Goal: Transaction & Acquisition: Purchase product/service

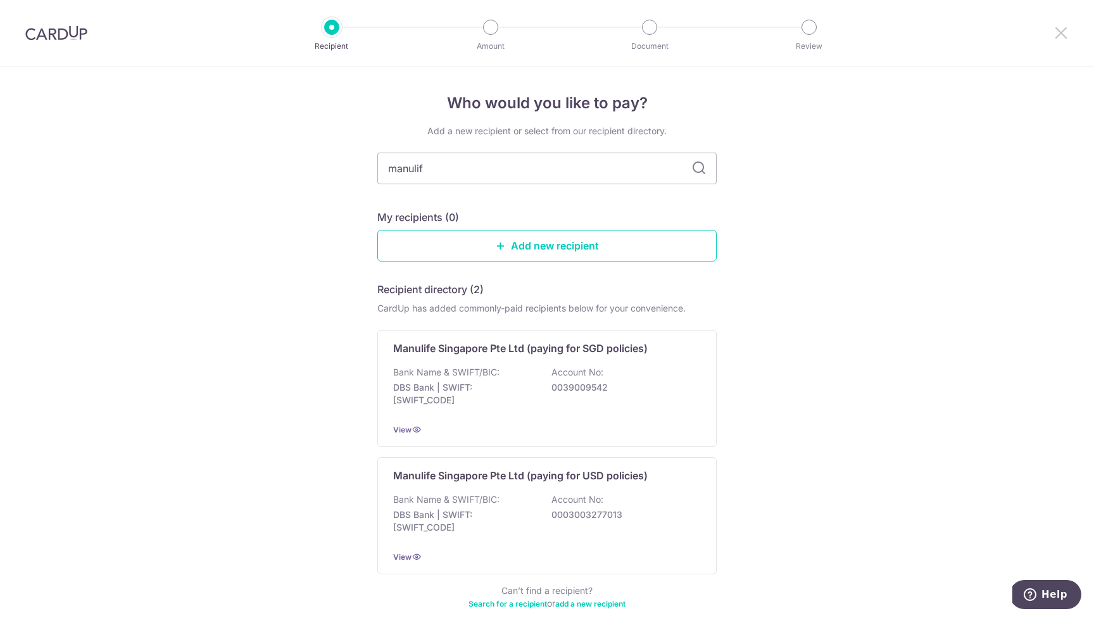
click at [1057, 30] on icon at bounding box center [1060, 33] width 15 height 16
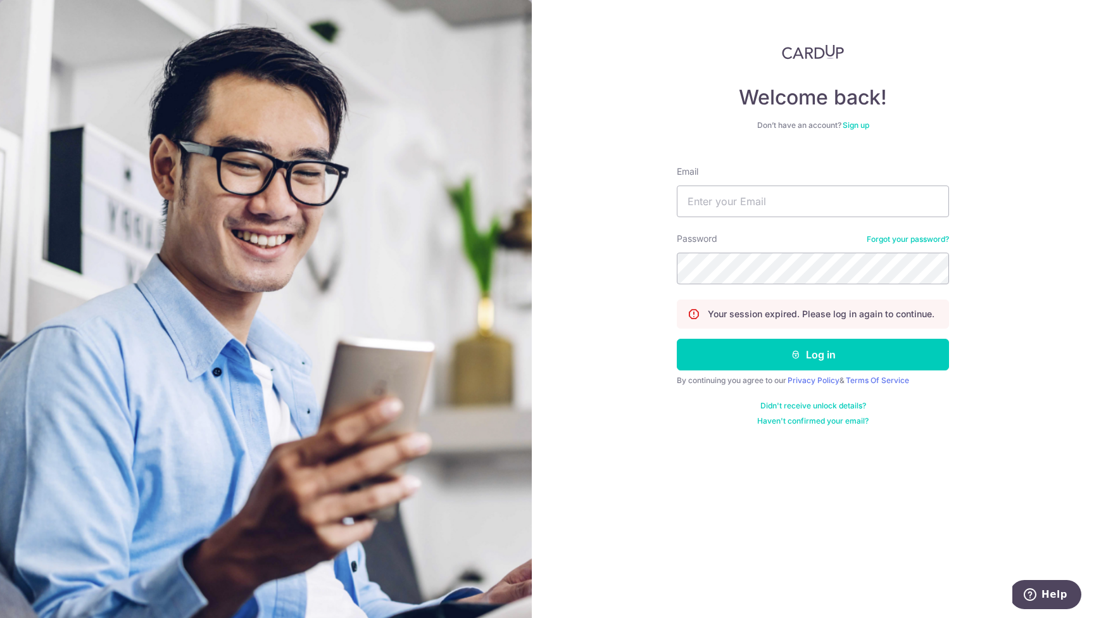
type input "tiongmin@yahoo.com"
click at [813, 354] on button "Log in" at bounding box center [812, 355] width 272 height 32
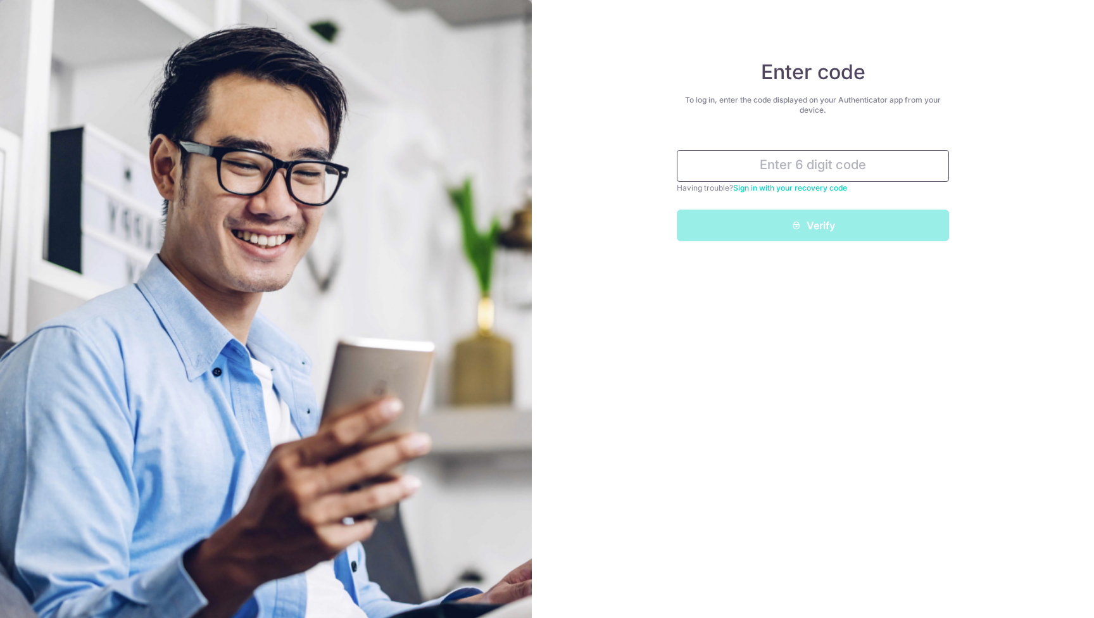
click at [816, 164] on input "text" at bounding box center [812, 166] width 272 height 32
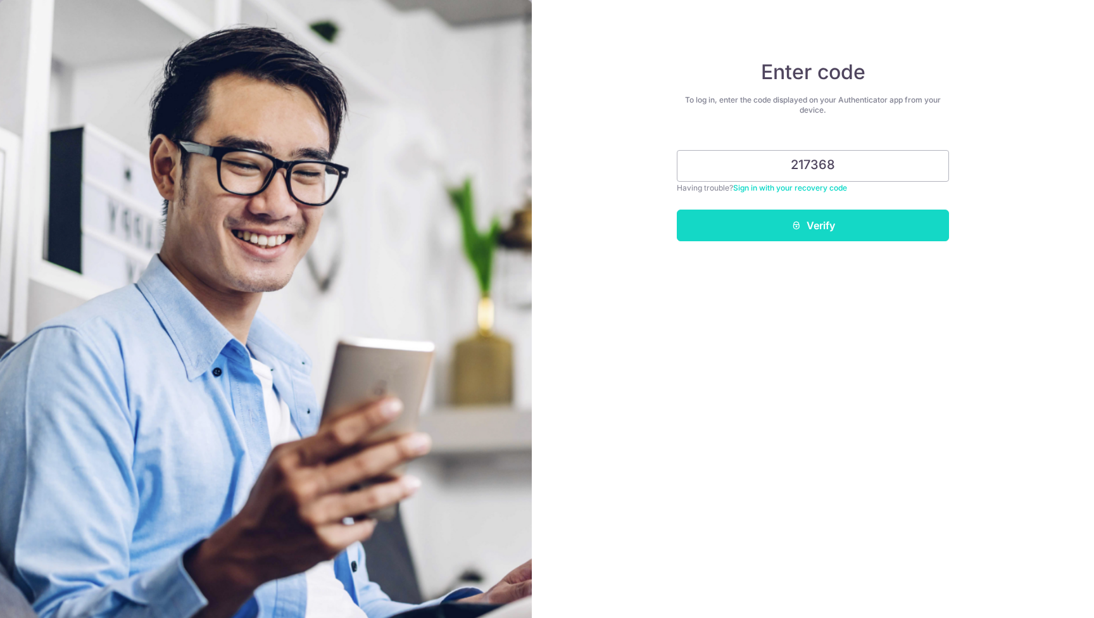
type input "217368"
click at [862, 221] on button "Verify" at bounding box center [812, 225] width 272 height 32
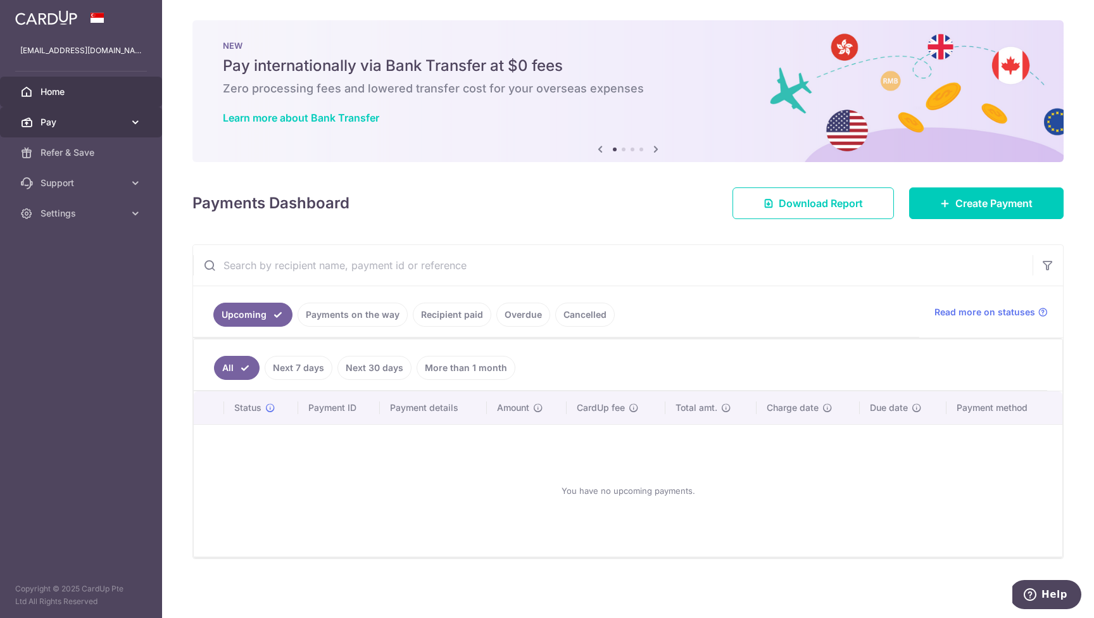
click at [82, 119] on span "Pay" at bounding box center [83, 122] width 84 height 13
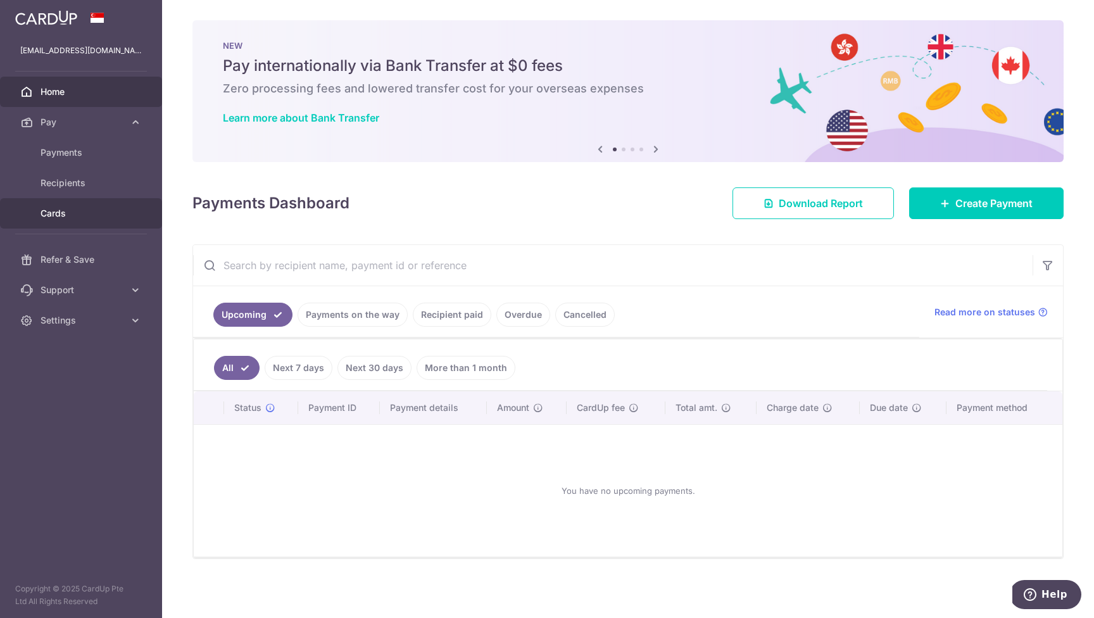
click at [62, 205] on link "Cards" at bounding box center [81, 213] width 162 height 30
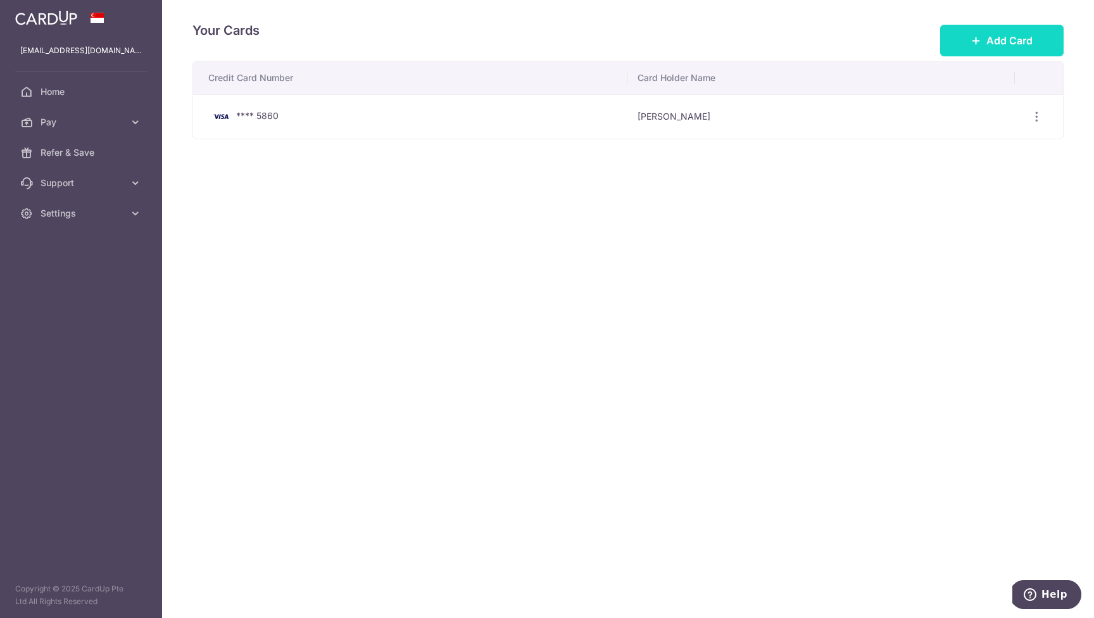
click at [989, 36] on span "Add Card" at bounding box center [1009, 40] width 46 height 15
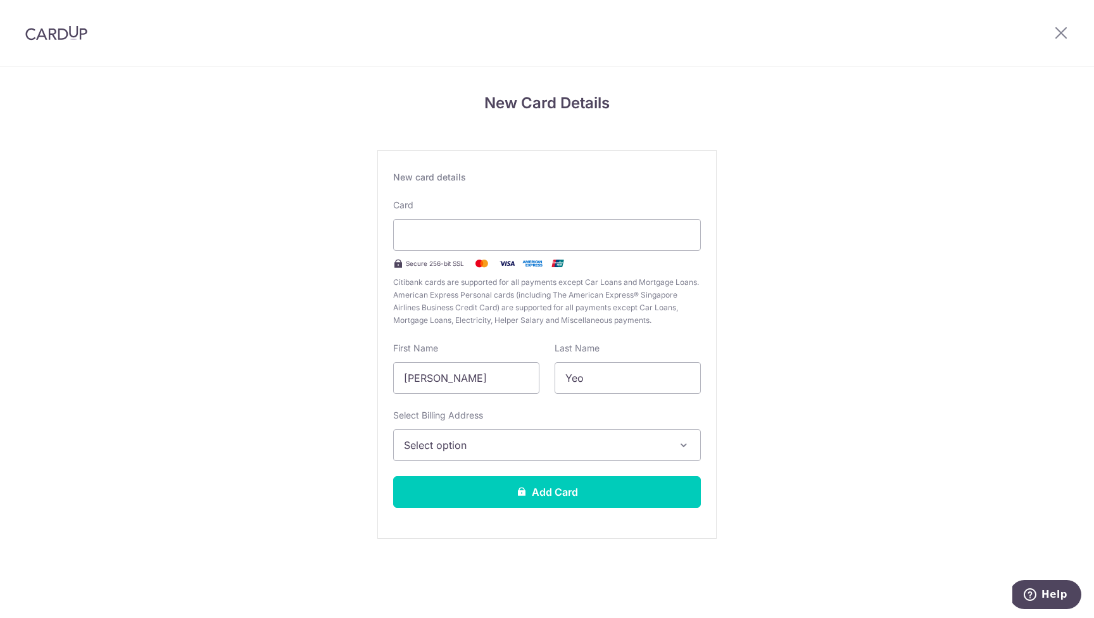
click at [514, 445] on span "Select option" at bounding box center [535, 444] width 263 height 15
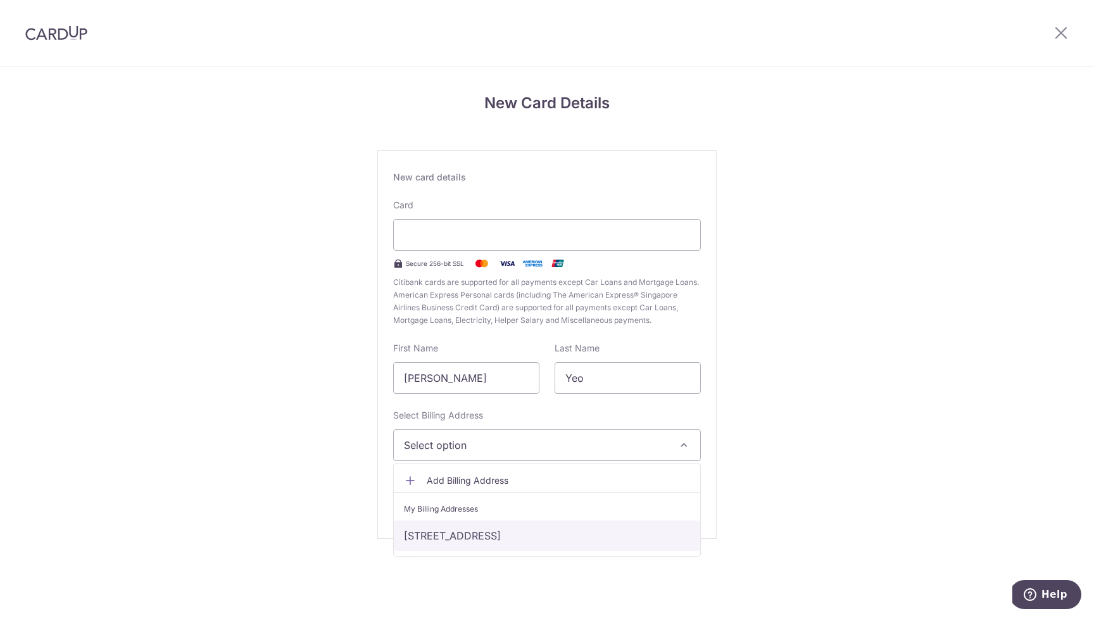
click at [506, 529] on link "[STREET_ADDRESS]" at bounding box center [547, 535] width 306 height 30
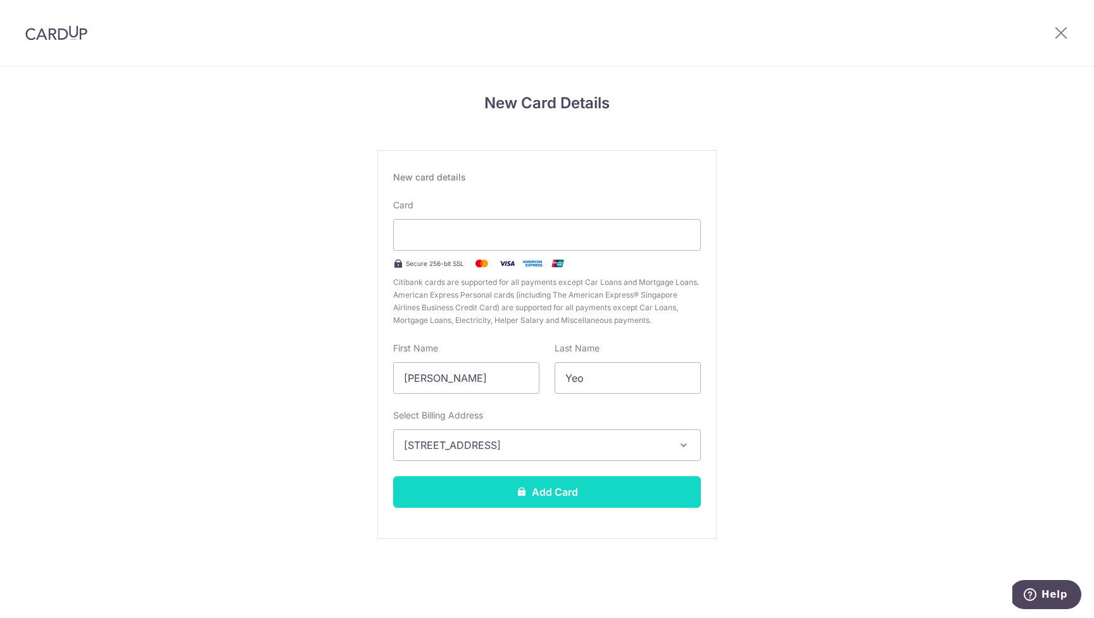
click at [626, 495] on button "Add Card" at bounding box center [547, 492] width 308 height 32
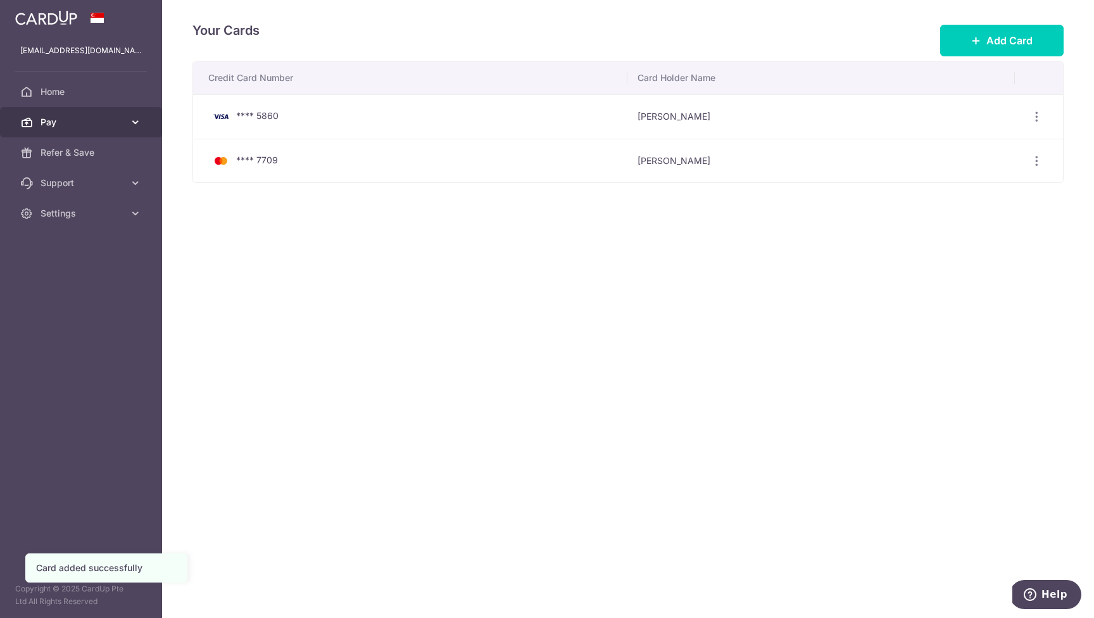
click at [75, 122] on span "Pay" at bounding box center [83, 122] width 84 height 13
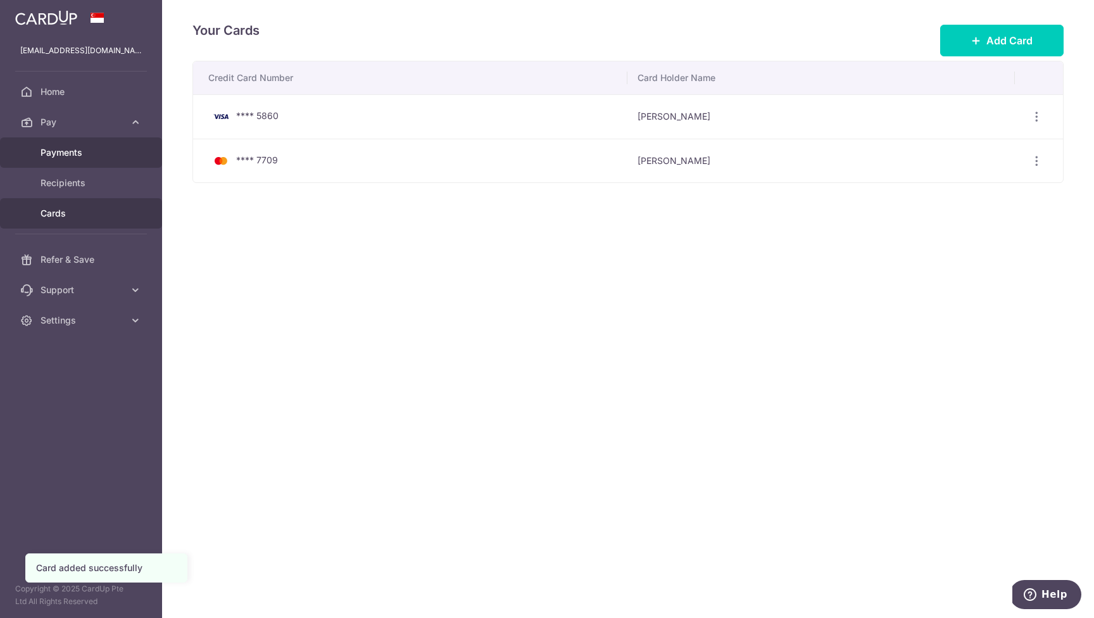
click at [72, 151] on span "Payments" at bounding box center [83, 152] width 84 height 13
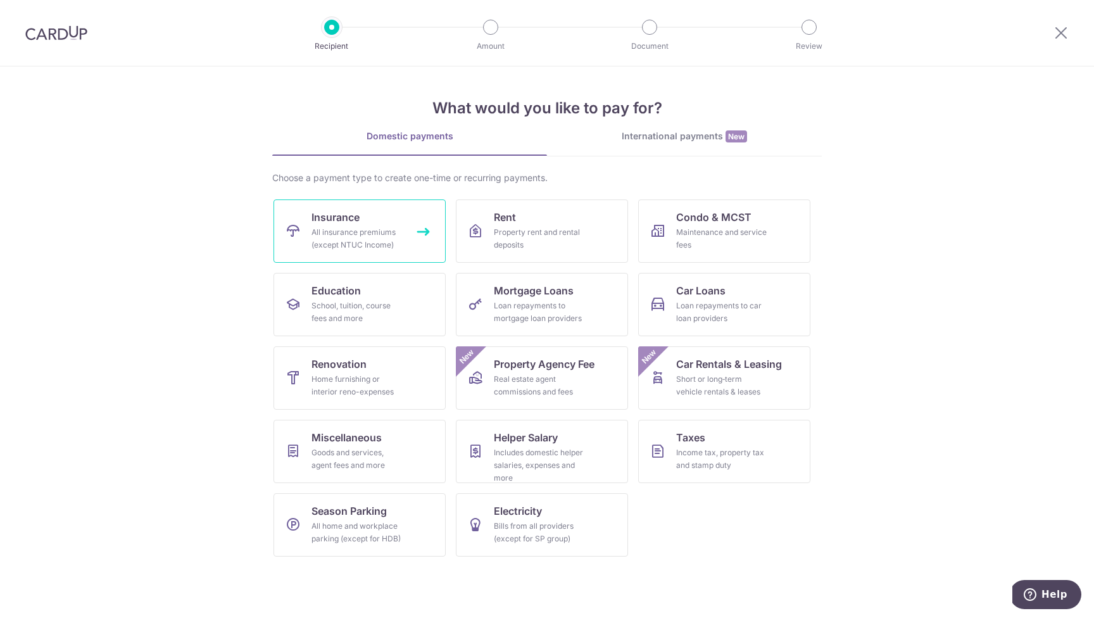
click at [366, 243] on div "All insurance premiums (except NTUC Income)" at bounding box center [356, 238] width 91 height 25
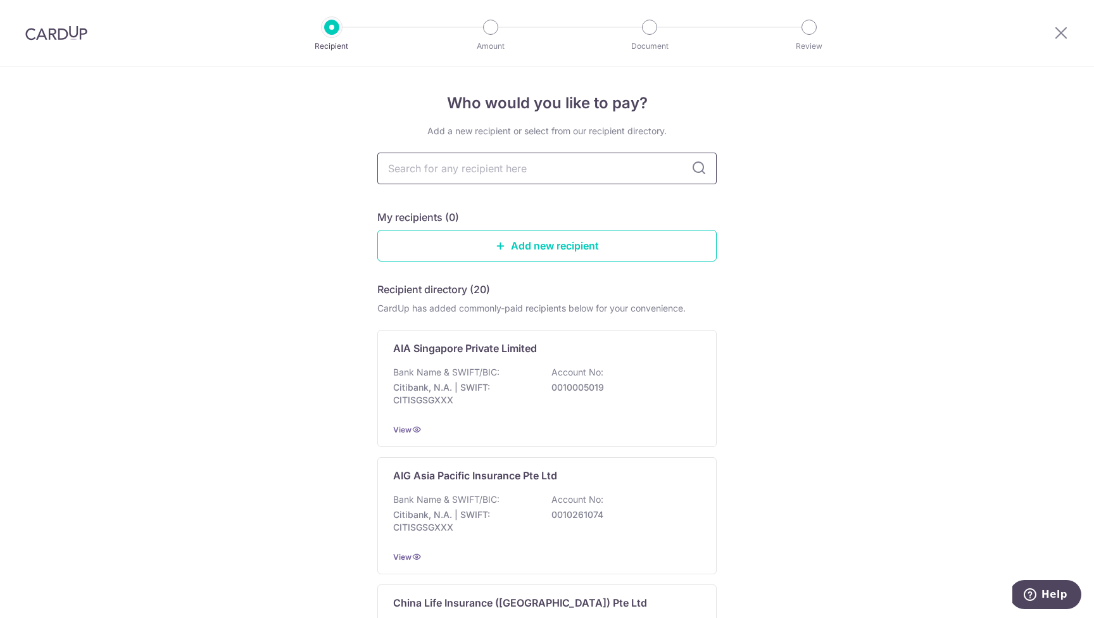
click at [498, 175] on input "text" at bounding box center [546, 169] width 339 height 32
type input "manulife"
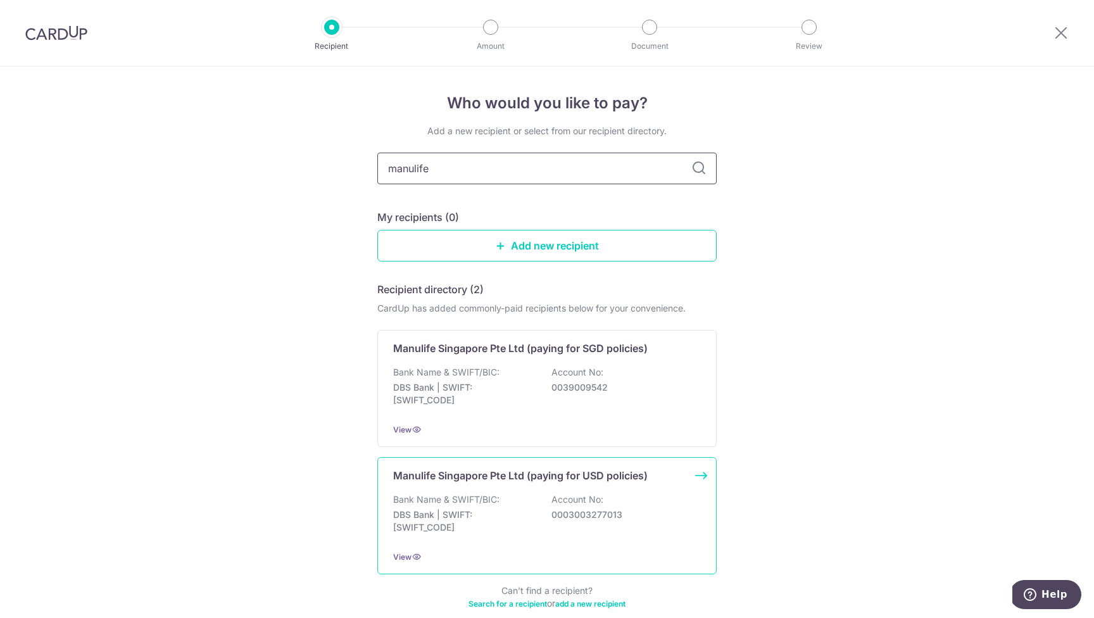
scroll to position [66, 0]
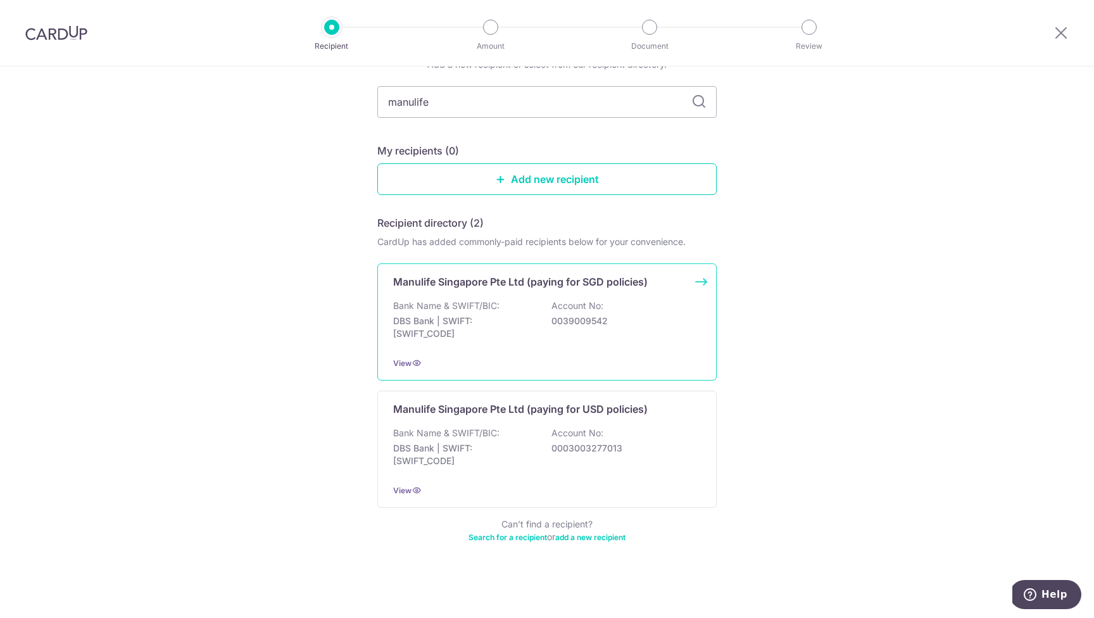
click at [637, 316] on p "0039009542" at bounding box center [622, 321] width 142 height 13
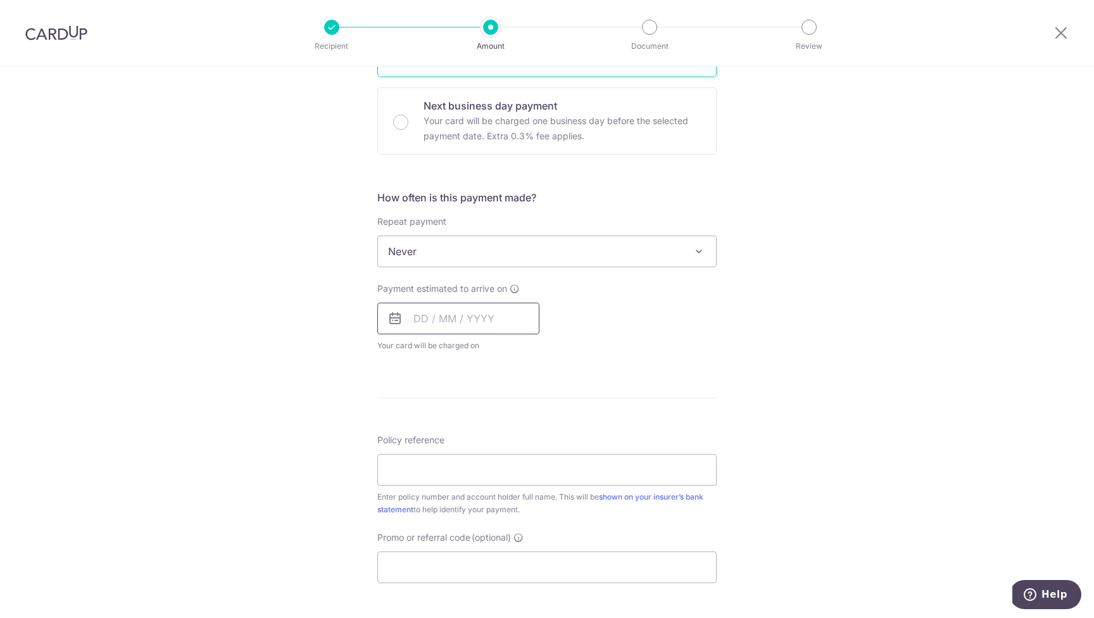
click at [450, 318] on input "text" at bounding box center [458, 318] width 162 height 32
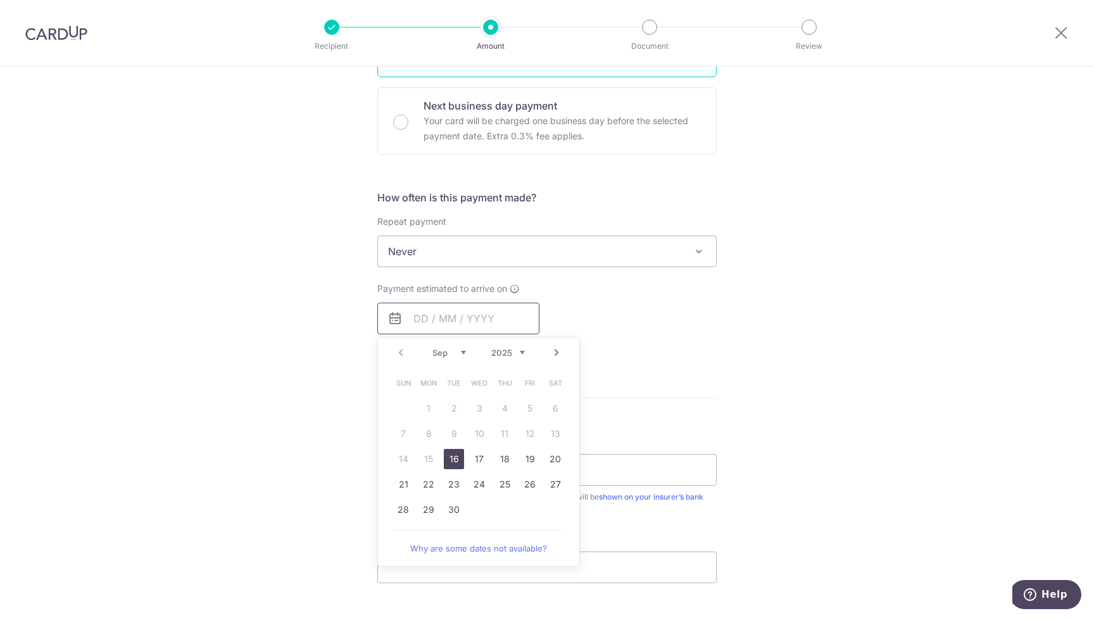
click at [485, 319] on input "text" at bounding box center [458, 318] width 162 height 32
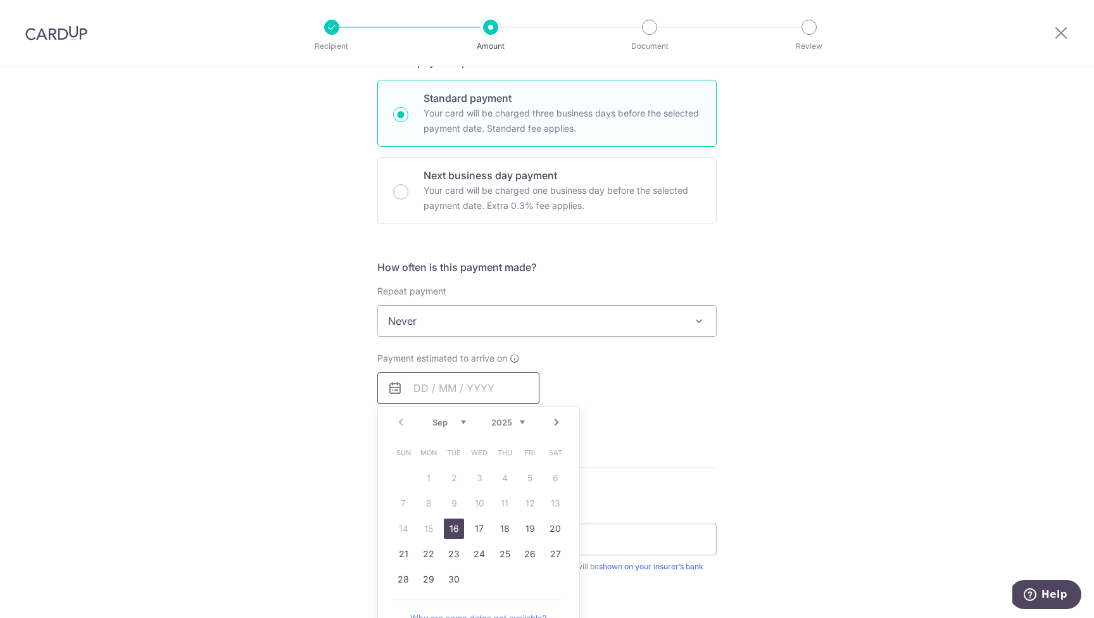
scroll to position [360, 0]
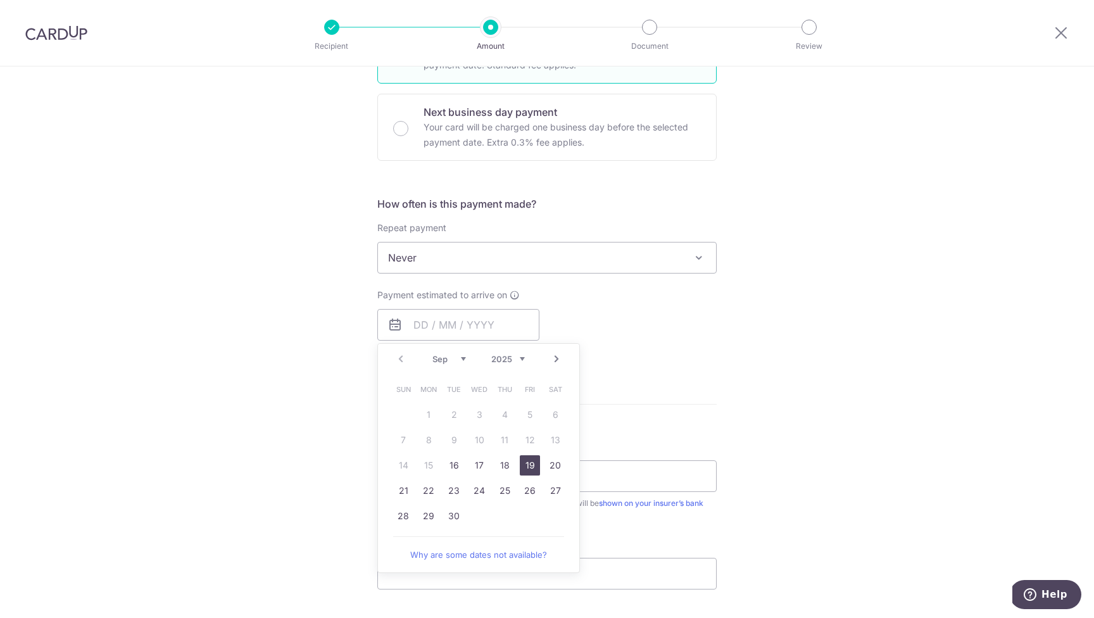
click at [532, 468] on link "19" at bounding box center [530, 465] width 20 height 20
type input "19/09/2025"
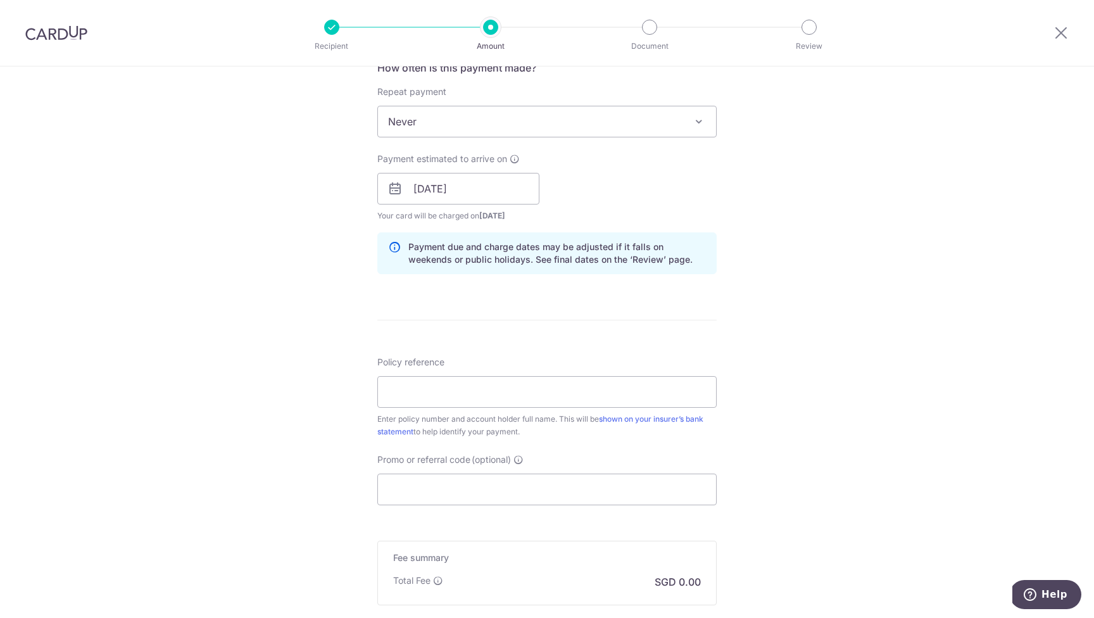
scroll to position [479, 0]
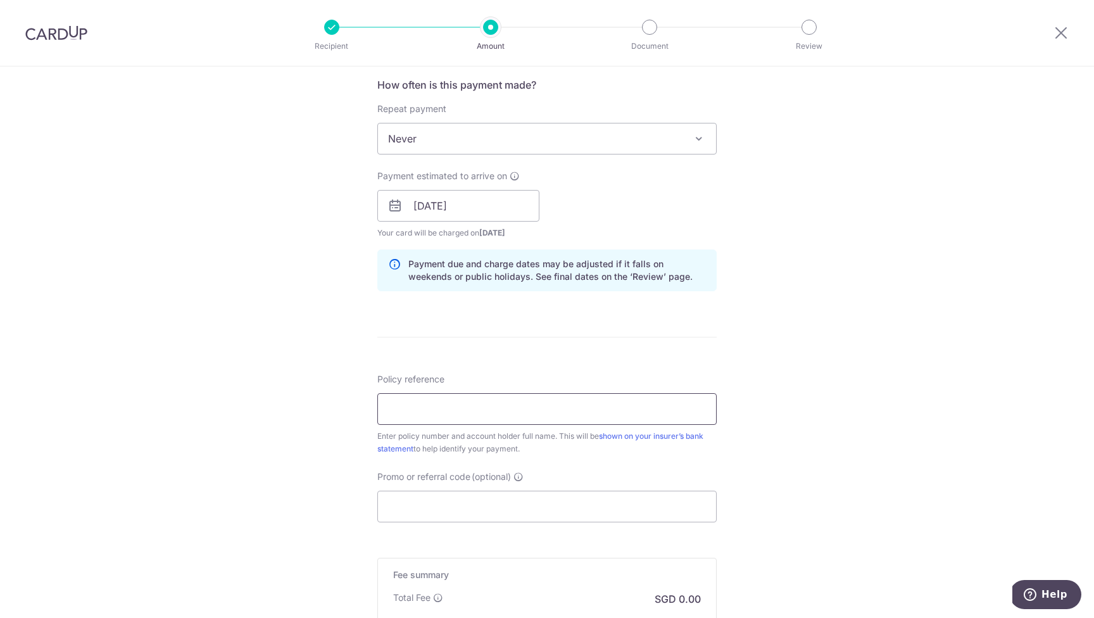
click at [428, 411] on input "Policy reference" at bounding box center [546, 409] width 339 height 32
click at [401, 409] on input "Policy reference" at bounding box center [546, 409] width 339 height 32
paste input "1491874149"
type input "1491874149"
click at [790, 361] on div "Tell us more about your payment Enter payment amount SGD Select Card Select opt…" at bounding box center [547, 185] width 1094 height 1197
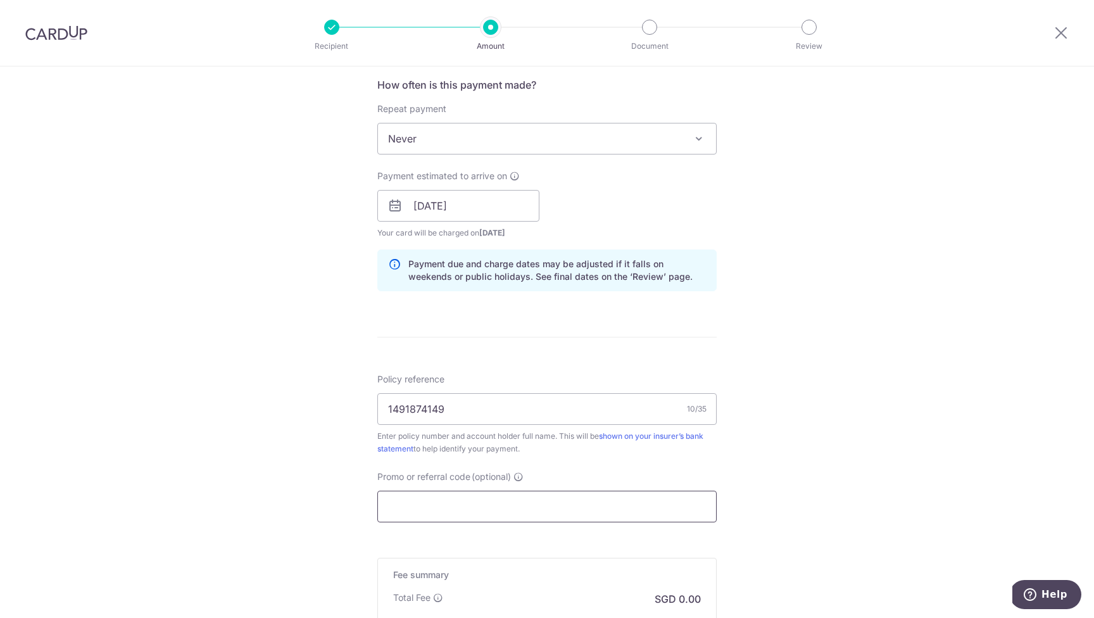
click at [446, 511] on input "Promo or referral code (optional)" at bounding box center [546, 506] width 339 height 32
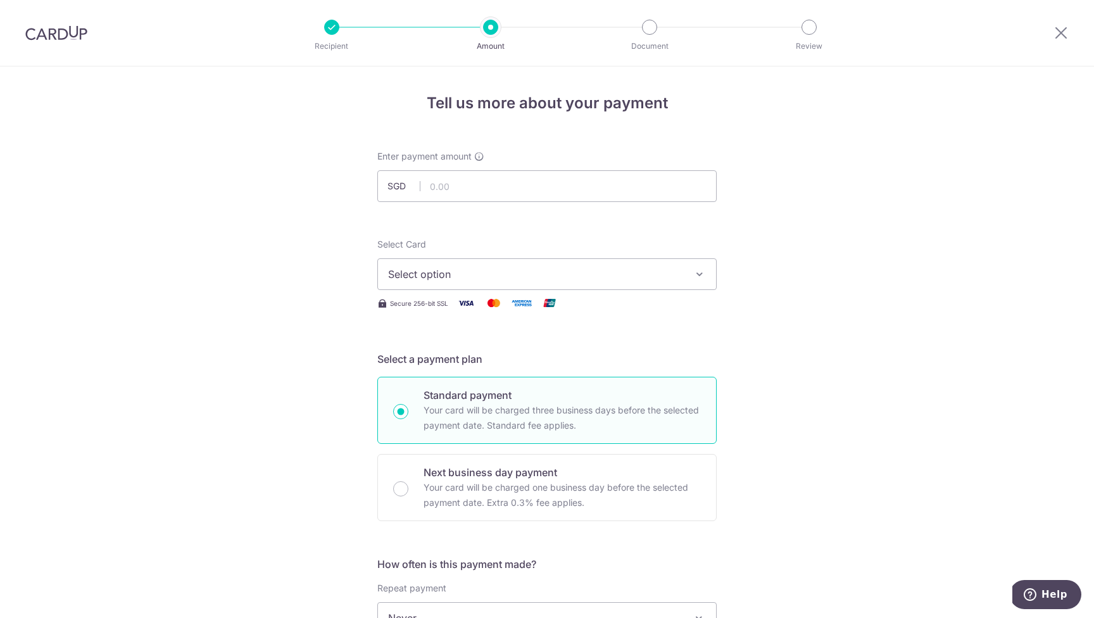
scroll to position [3, 0]
type input "milelion"
click at [495, 187] on input "text" at bounding box center [546, 184] width 339 height 32
paste input "5,800.25"
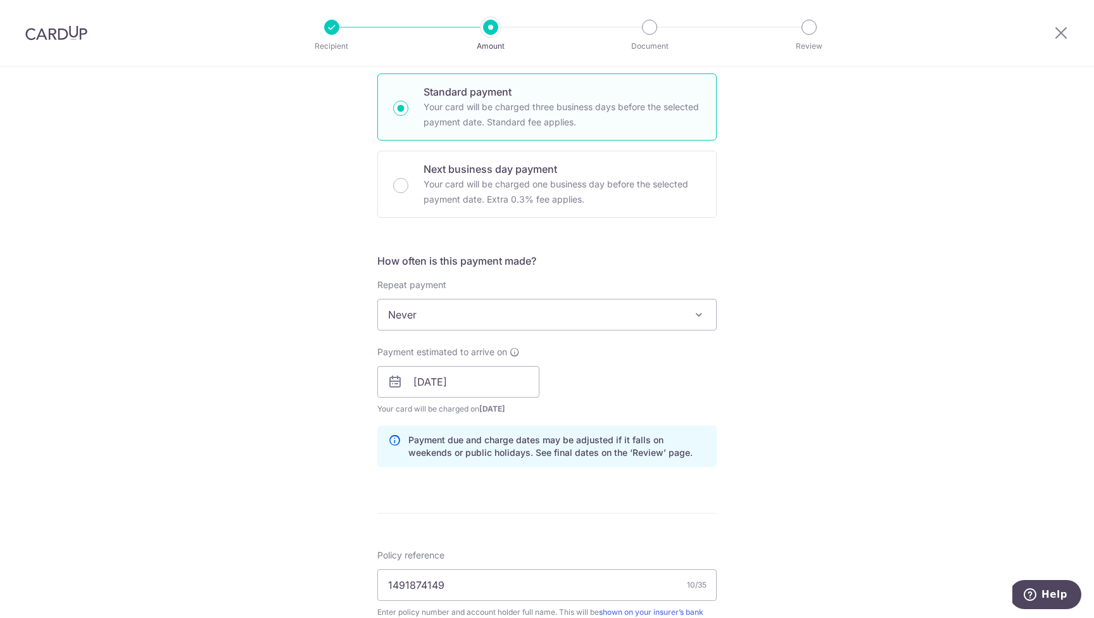
scroll to position [678, 0]
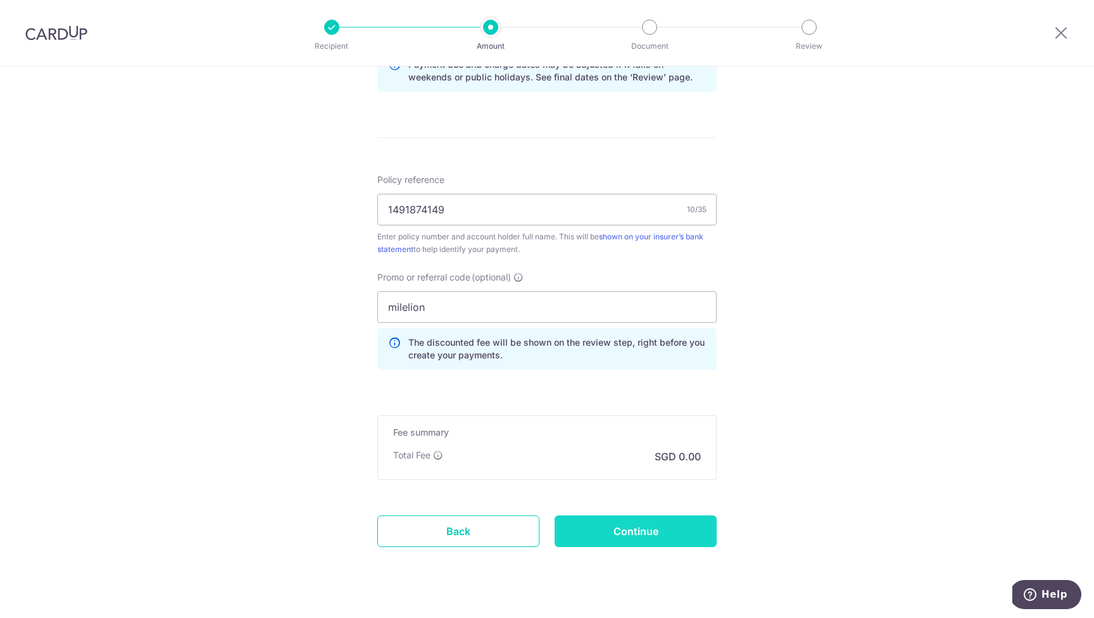
type input "5,800.25"
click at [665, 529] on input "Continue" at bounding box center [635, 531] width 162 height 32
type input "Create Schedule"
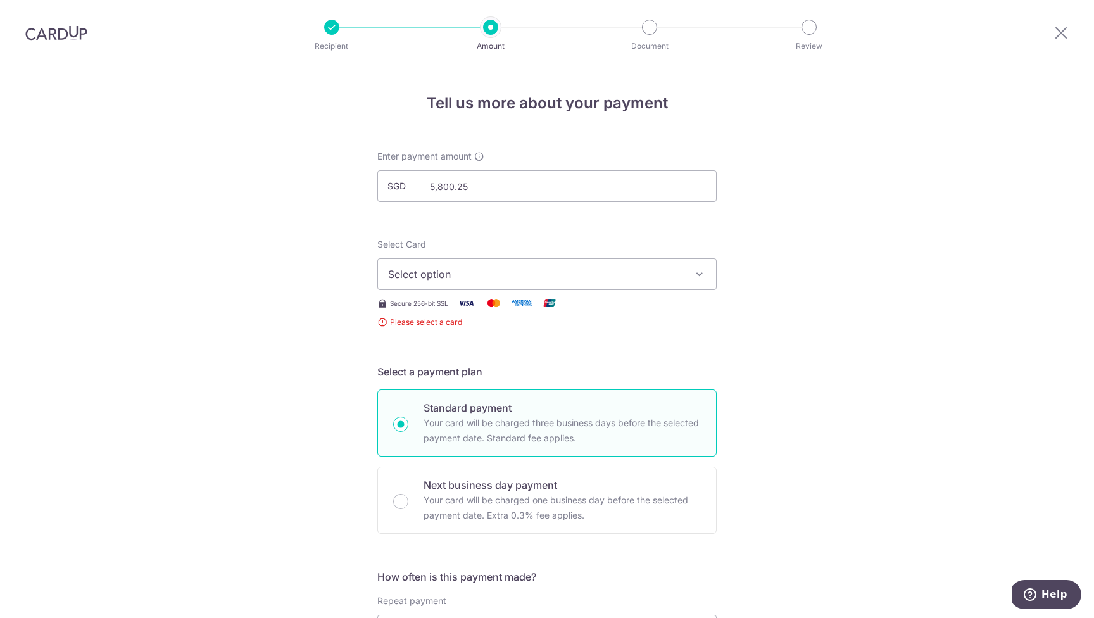
click at [507, 266] on span "Select option" at bounding box center [535, 273] width 295 height 15
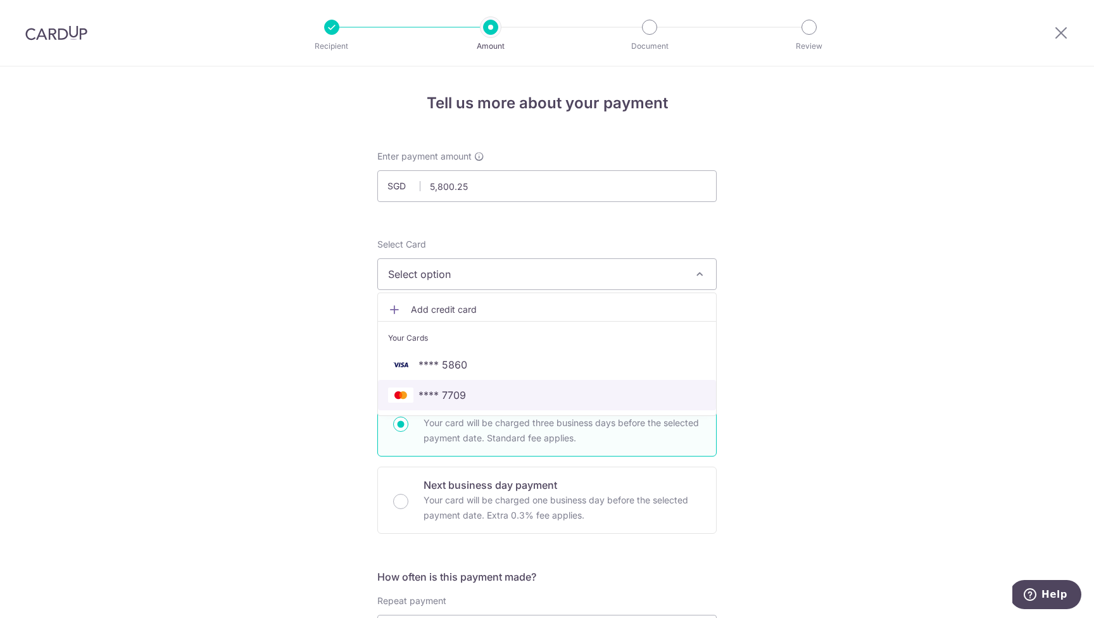
click at [471, 400] on span "**** 7709" at bounding box center [547, 394] width 318 height 15
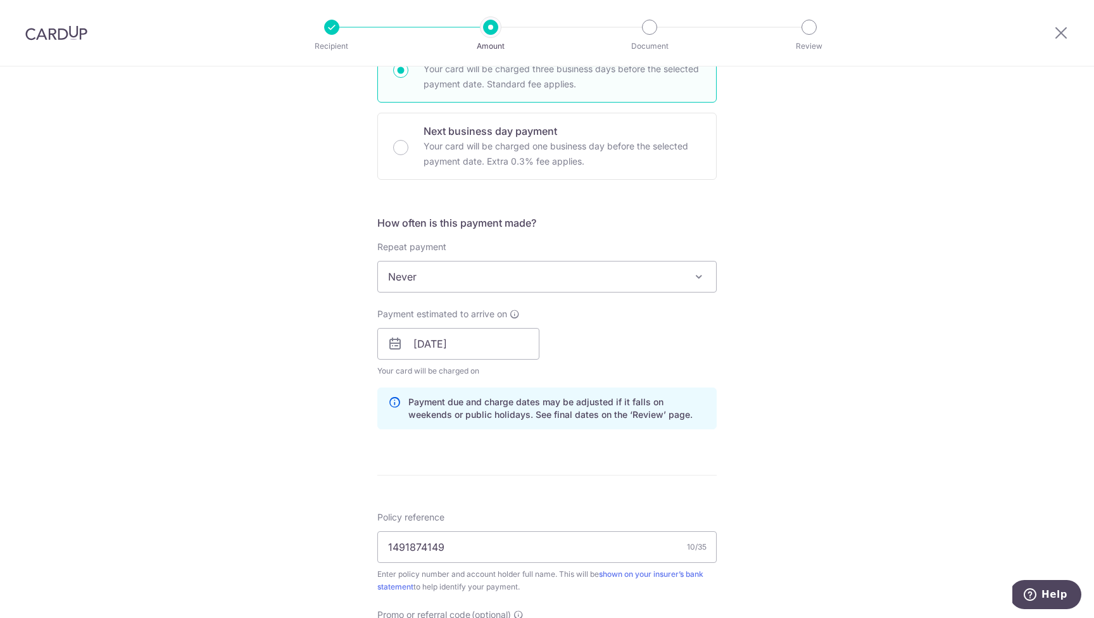
scroll to position [702, 0]
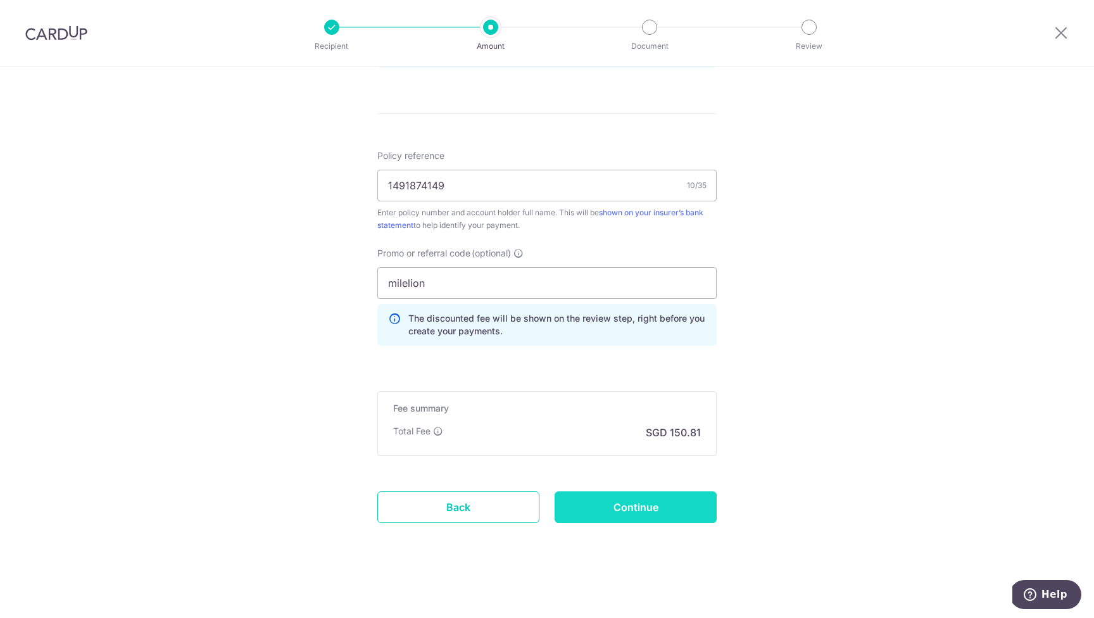
click at [664, 507] on input "Continue" at bounding box center [635, 507] width 162 height 32
type input "Create Schedule"
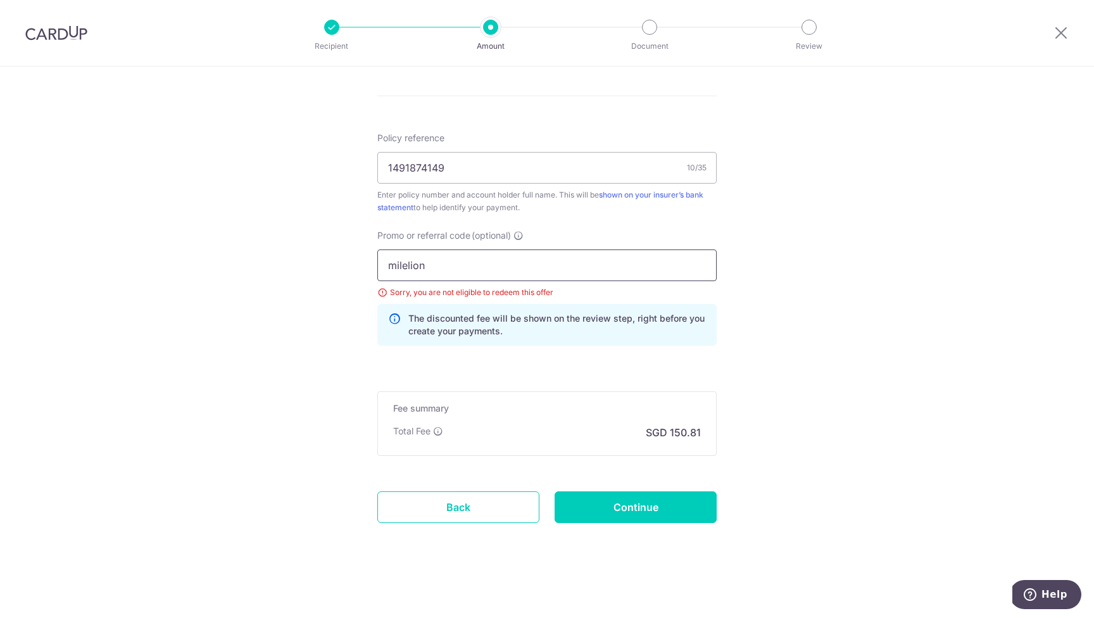
drag, startPoint x: 473, startPoint y: 264, endPoint x: 356, endPoint y: 261, distance: 116.5
type input "Milelion"
drag, startPoint x: 435, startPoint y: 265, endPoint x: 353, endPoint y: 267, distance: 82.3
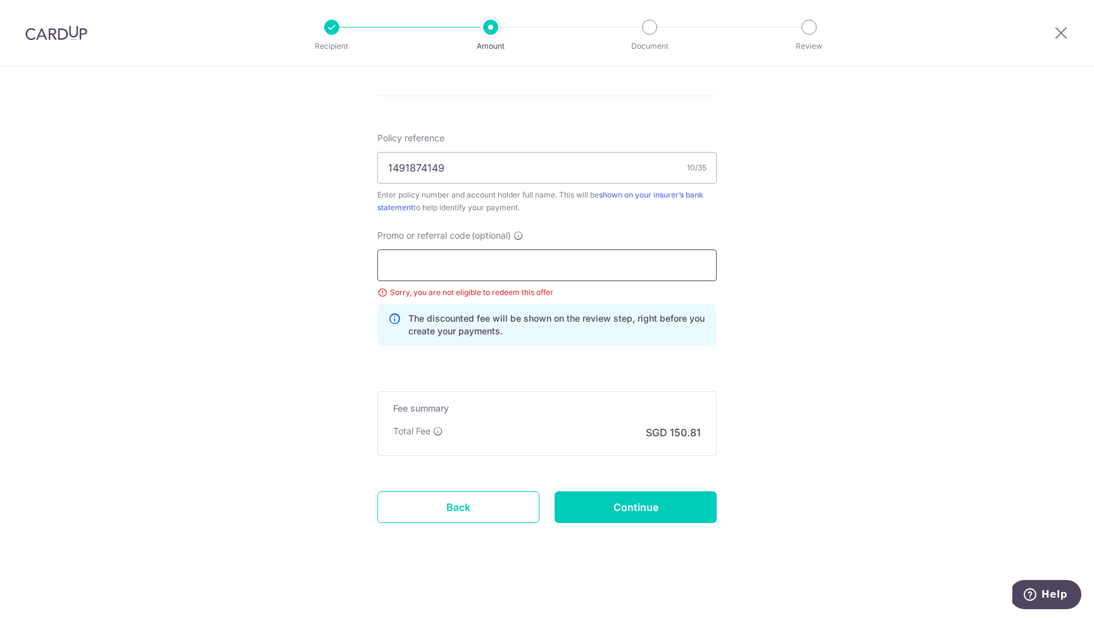
scroll to position [663, 0]
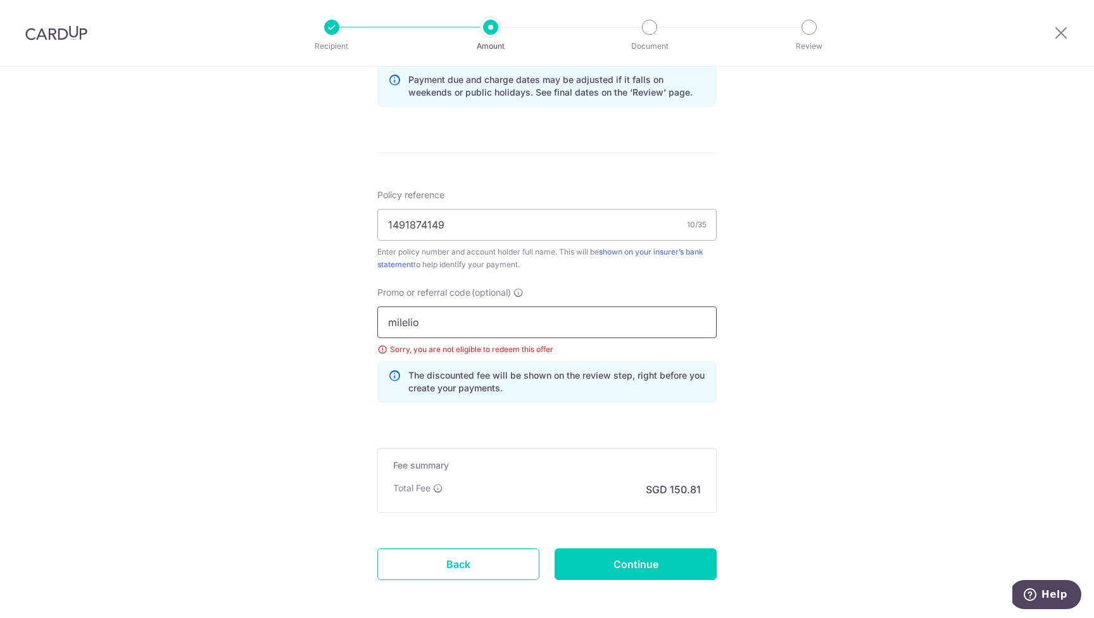
type input "milelion"
click at [645, 559] on input "Continue" at bounding box center [635, 564] width 162 height 32
type input "Update Schedule"
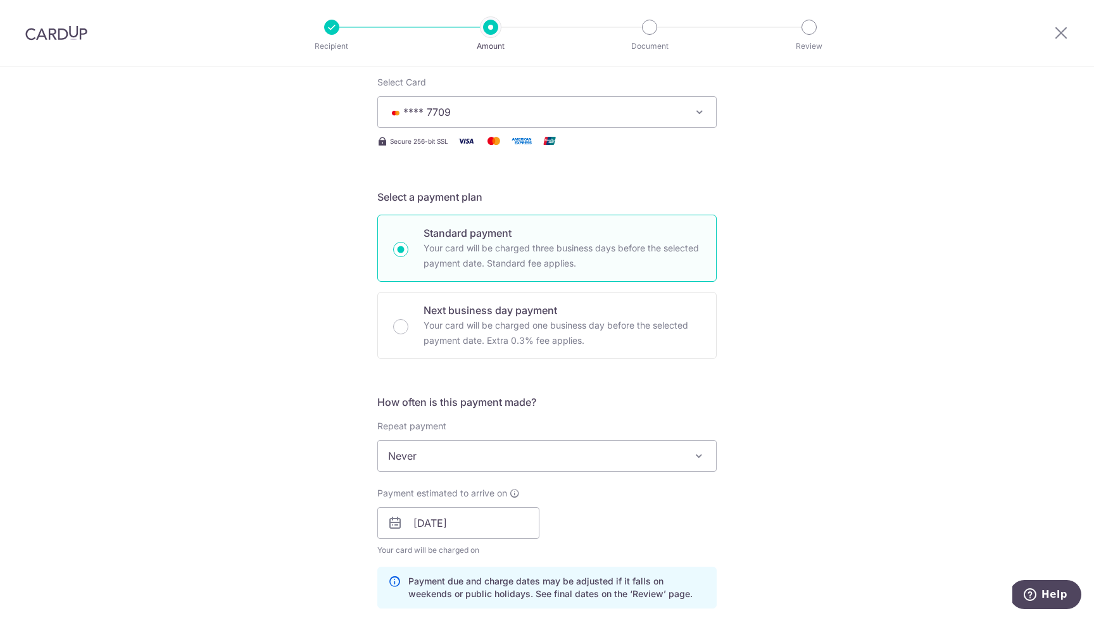
scroll to position [720, 0]
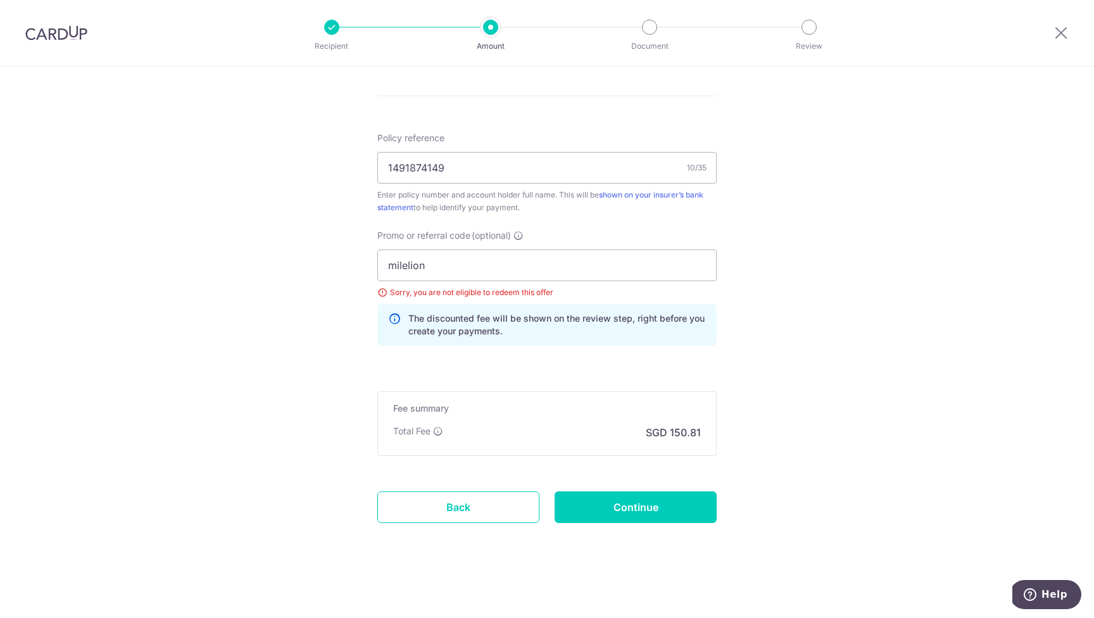
click at [1046, 589] on span "Help" at bounding box center [1054, 594] width 26 height 11
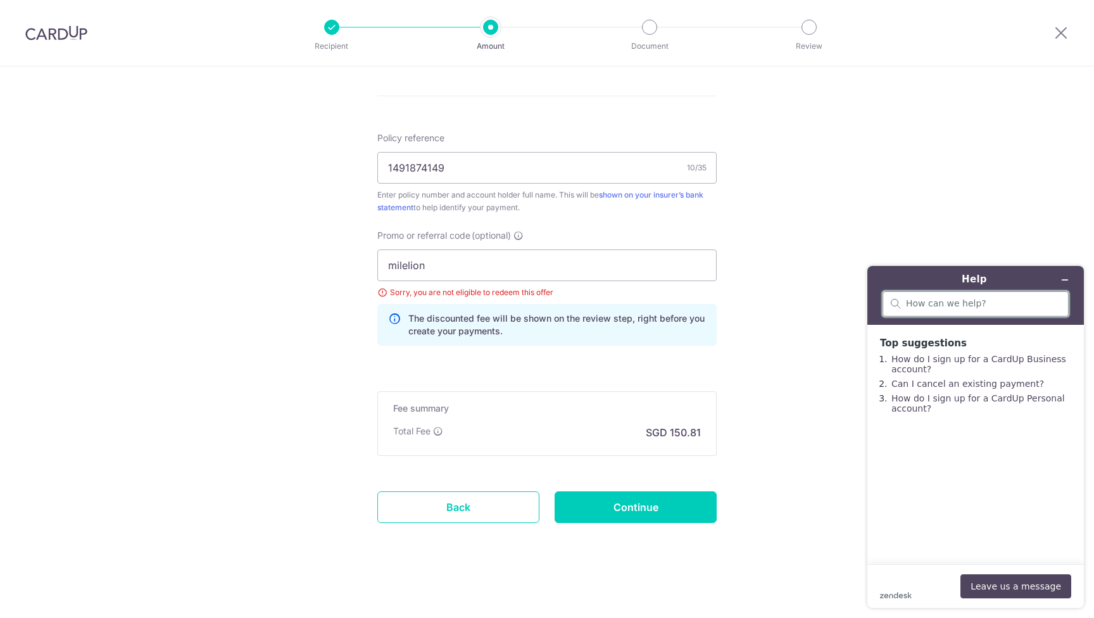
click at [963, 304] on input "search" at bounding box center [983, 303] width 154 height 11
type input "I"
type input "promo code"
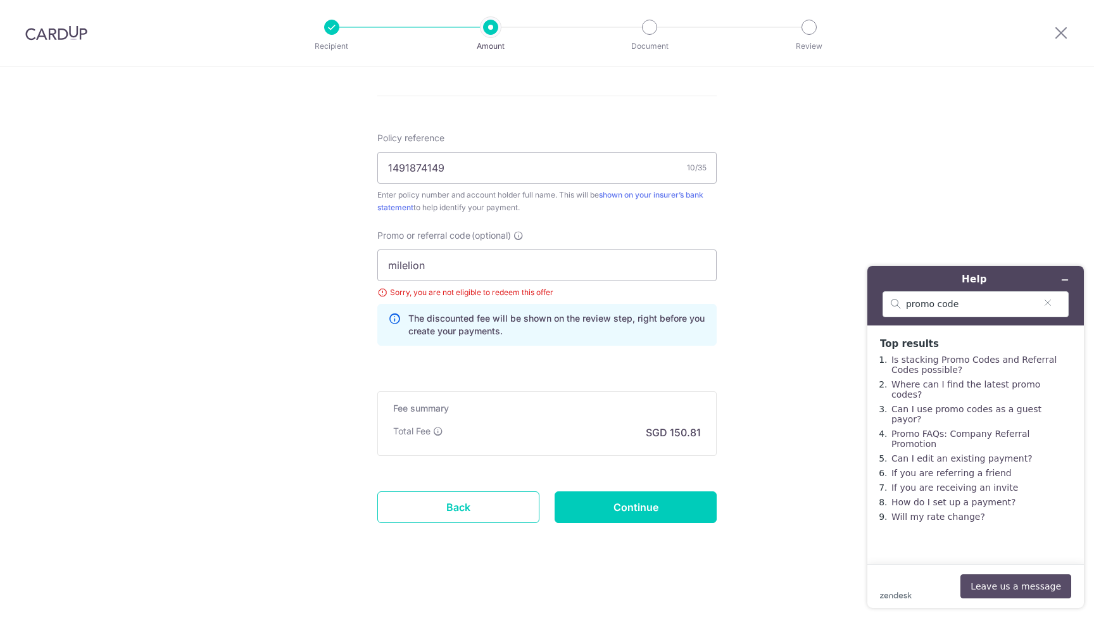
click at [1011, 588] on button "Leave us a message" at bounding box center [1015, 586] width 111 height 24
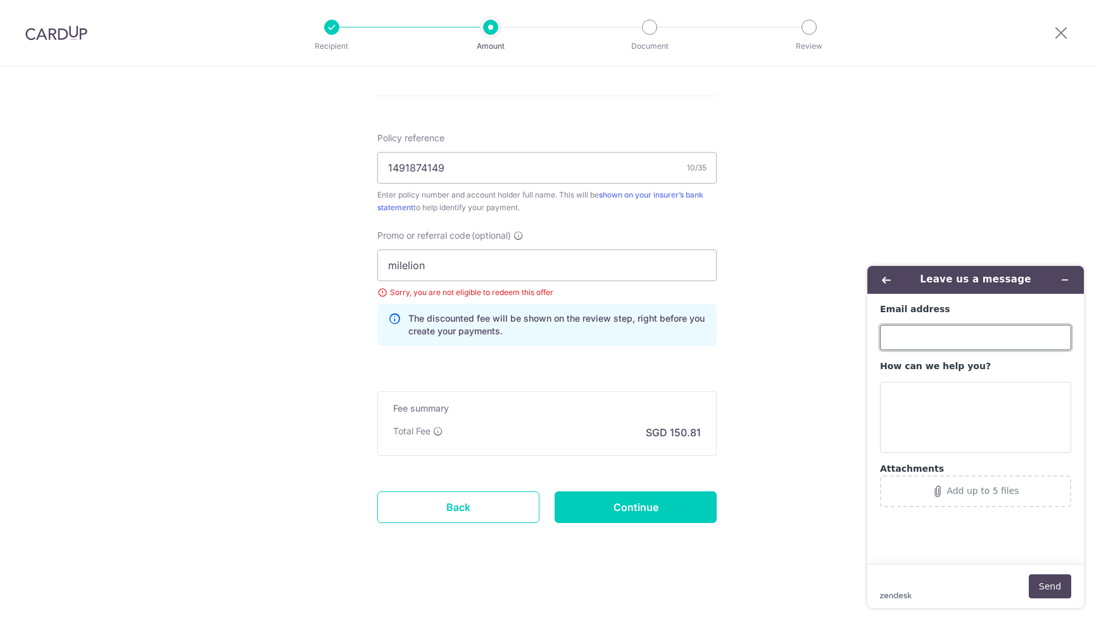
click at [919, 340] on input "Email address" at bounding box center [975, 337] width 191 height 25
type input "tiongmin@yahoo.com"
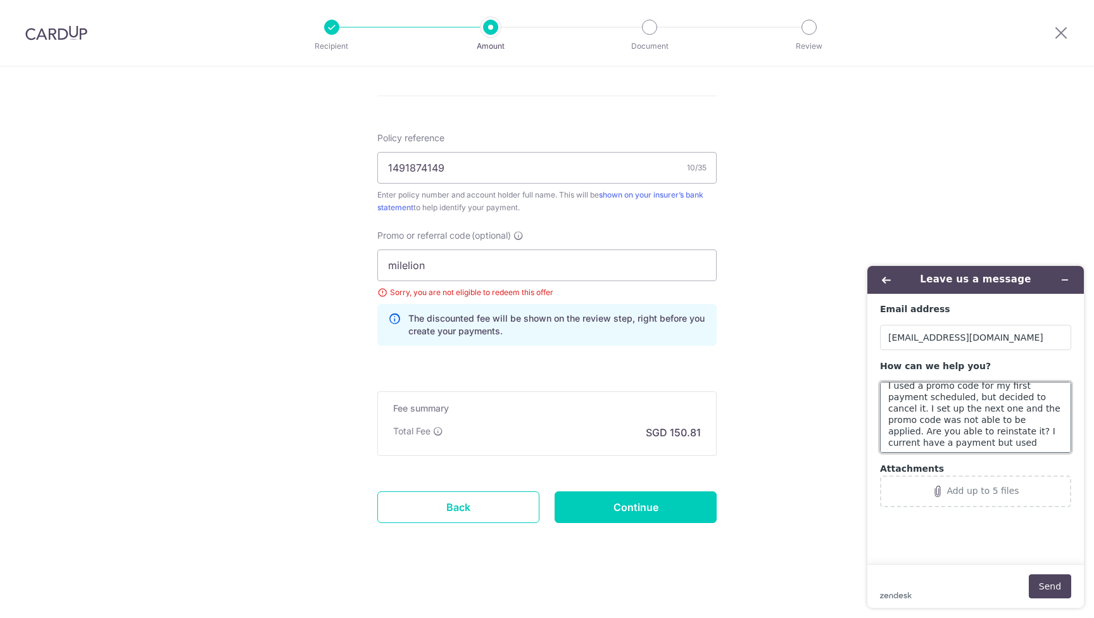
scroll to position [11, 0]
click at [923, 403] on textarea "I used a promo code for my first payment scheduled, but decided to cancel it. I…" at bounding box center [975, 417] width 191 height 71
click at [941, 416] on textarea "I used a promo code for my first payment scheduled, but decided to cancel it as…" at bounding box center [975, 417] width 191 height 71
click at [949, 420] on textarea "I used a promo code for my first payment scheduled, but decided to cancel it as…" at bounding box center [975, 417] width 191 height 71
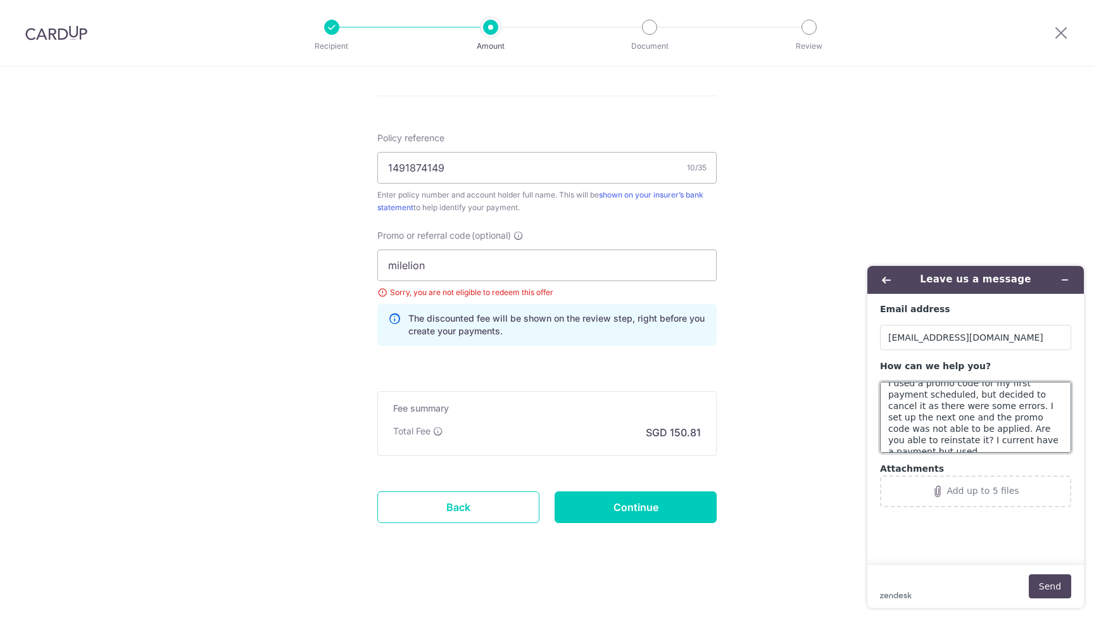
click at [1016, 407] on textarea "I used a promo code for my first payment scheduled, but decided to cancel it as…" at bounding box center [975, 417] width 191 height 71
drag, startPoint x: 1016, startPoint y: 407, endPoint x: 1026, endPoint y: 404, distance: 10.4
click at [1016, 406] on textarea "I used a promo code for my first payment scheduled, but decided to cancel it as…" at bounding box center [975, 417] width 191 height 71
click at [991, 413] on textarea "I used a promo code for my first payment scheduled, but decided to cancel it as…" at bounding box center [975, 417] width 191 height 71
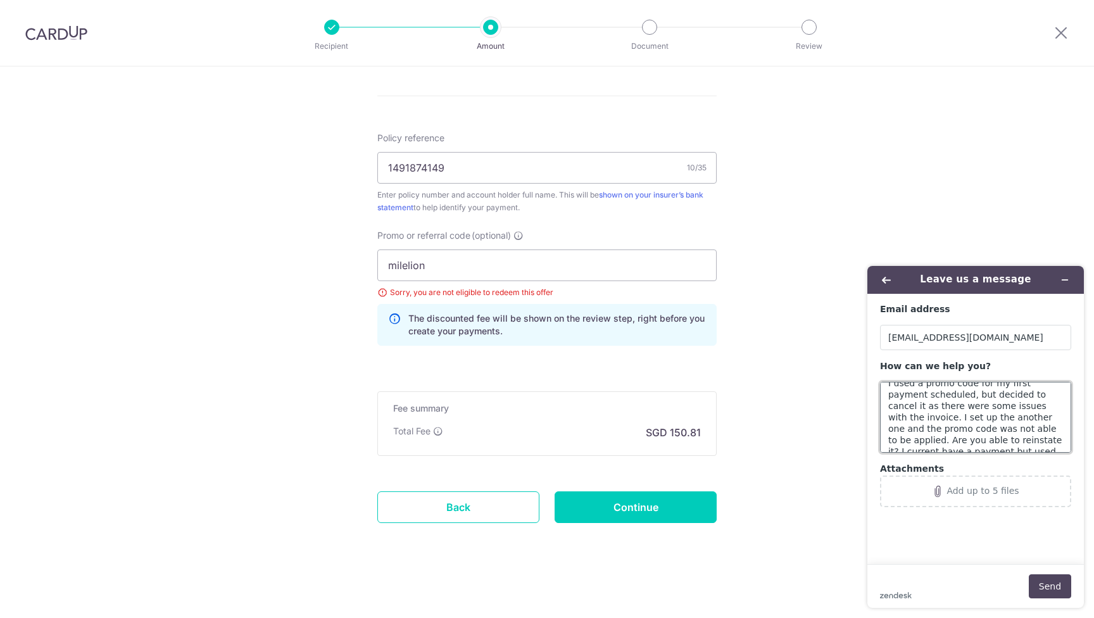
scroll to position [23, 0]
click at [1032, 437] on textarea "I used a promo code for my first payment scheduled, but decided to cancel it as…" at bounding box center [975, 417] width 191 height 71
click at [971, 430] on textarea "I used a promo code for my first payment scheduled, but decided to cancel it as…" at bounding box center [975, 417] width 191 height 71
click at [949, 446] on textarea "I used a promo code for my first payment scheduled, but decided to cancel it as…" at bounding box center [975, 417] width 191 height 71
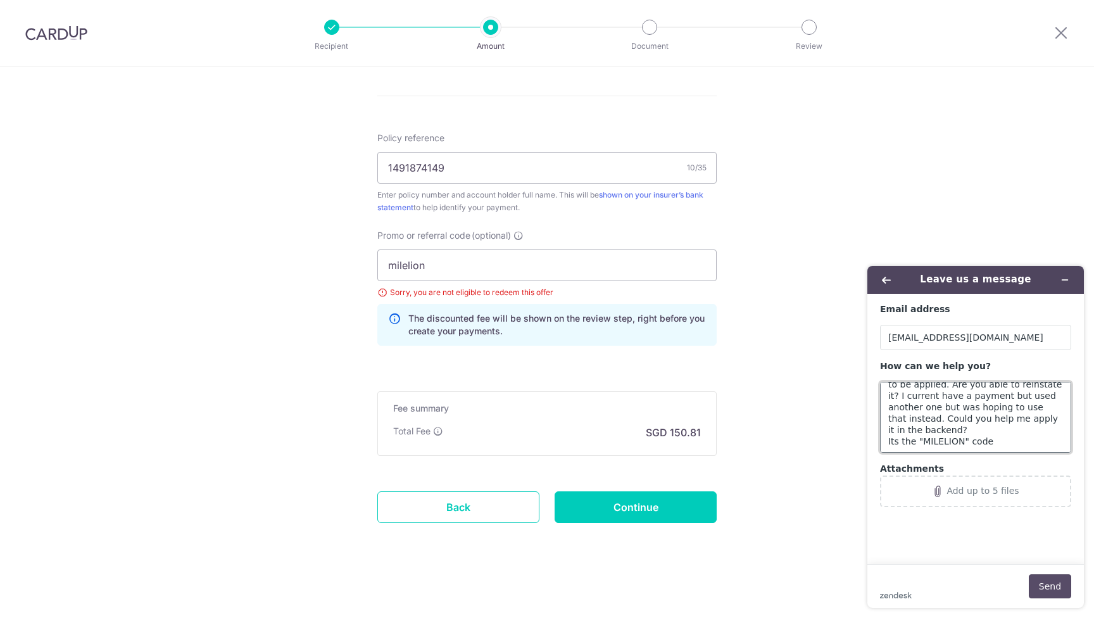
type textarea "I used a promo code for my first payment scheduled, but decided to cancel it as…"
click at [1056, 590] on button "Send" at bounding box center [1049, 586] width 42 height 24
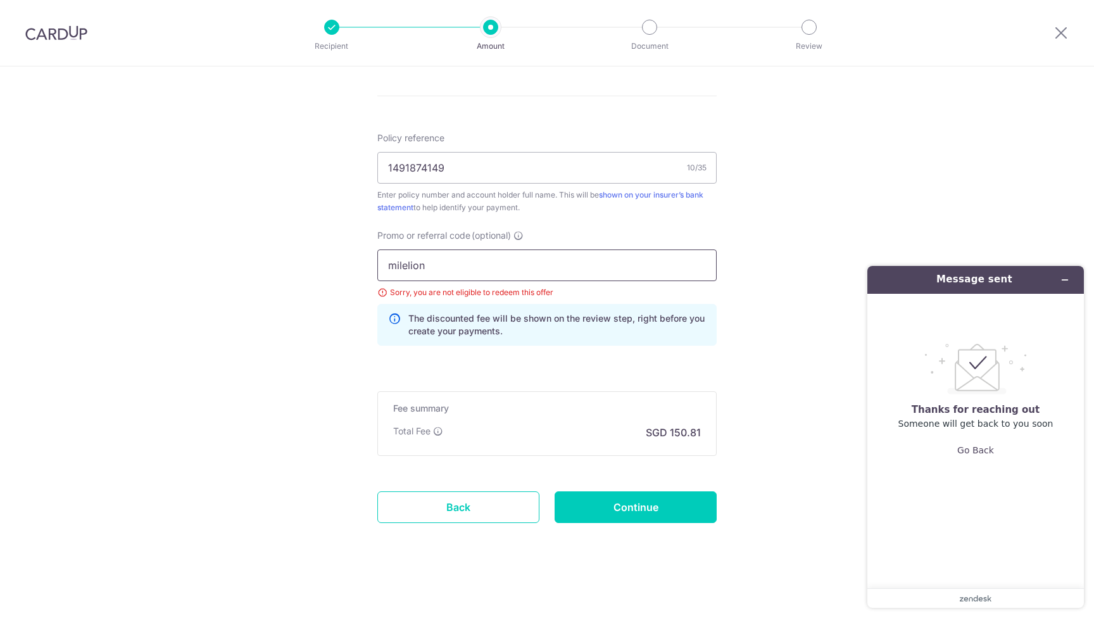
click at [446, 265] on input "milelion" at bounding box center [546, 265] width 339 height 32
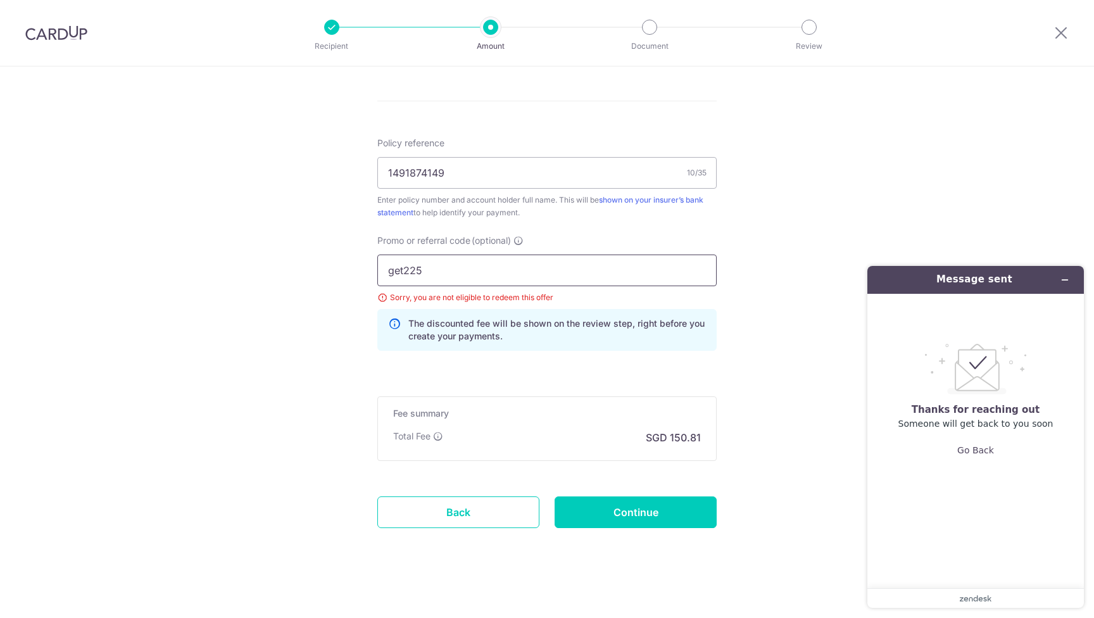
type input "get225"
click at [663, 513] on input "Continue" at bounding box center [635, 512] width 162 height 32
type input "Update Schedule"
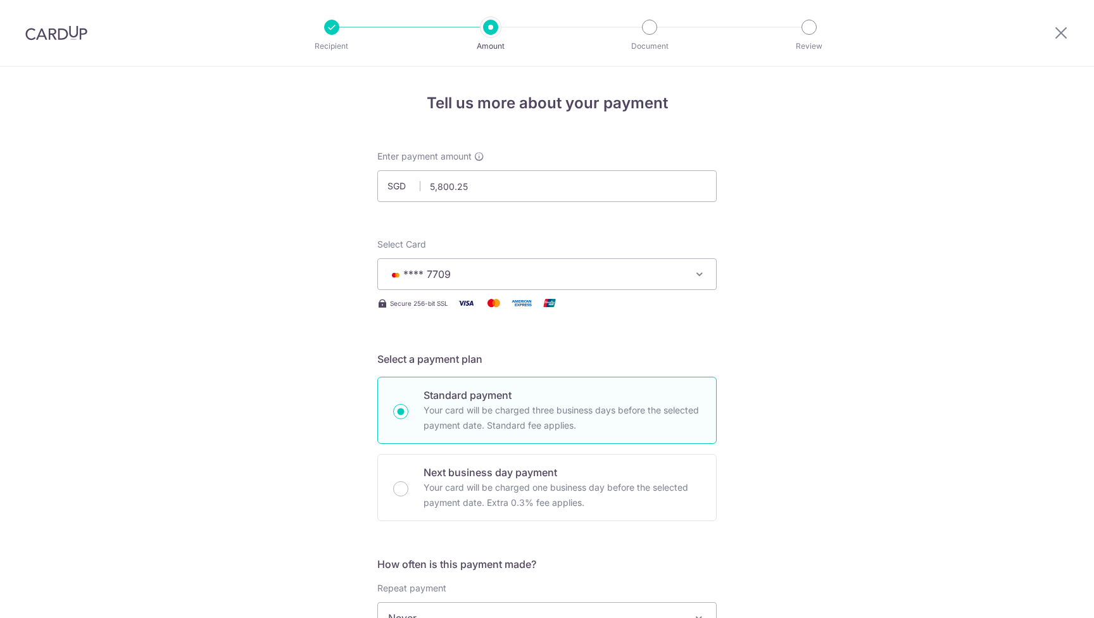
scroll to position [720, 0]
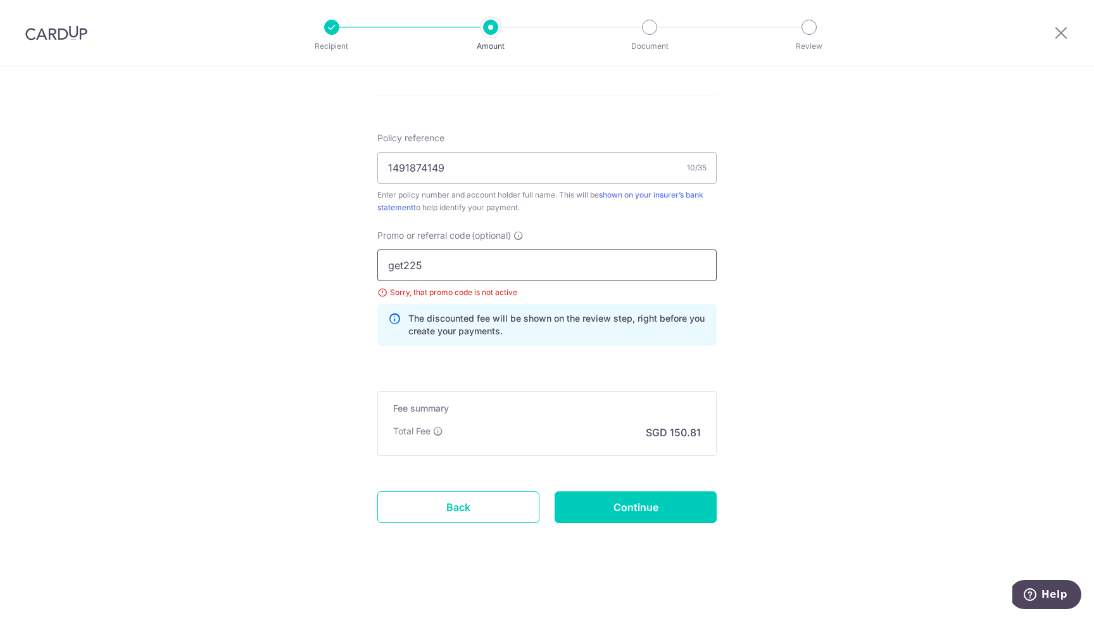
click at [441, 266] on input "get225" at bounding box center [546, 265] width 339 height 32
type input "off225"
click at [644, 500] on input "Continue" at bounding box center [635, 507] width 162 height 32
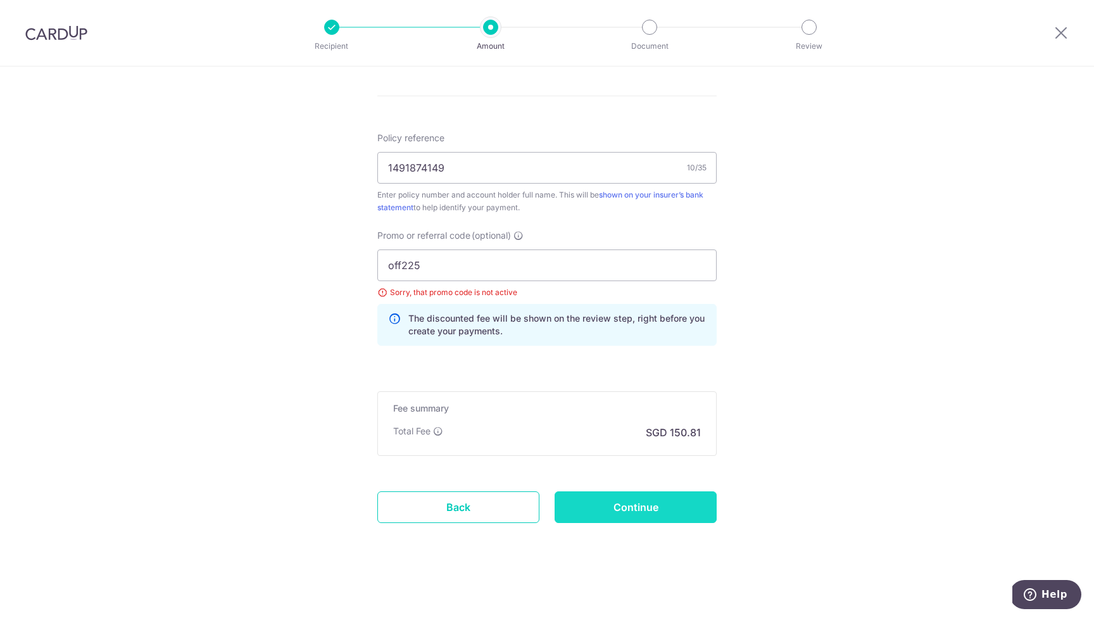
type input "Update Schedule"
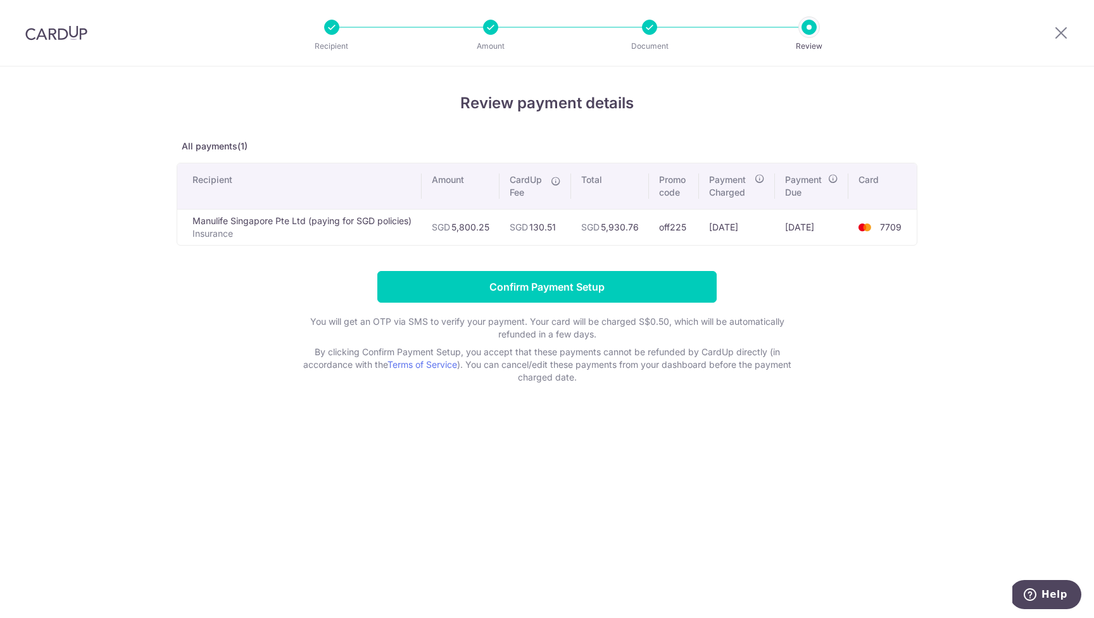
click at [586, 285] on input "Confirm Payment Setup" at bounding box center [546, 287] width 339 height 32
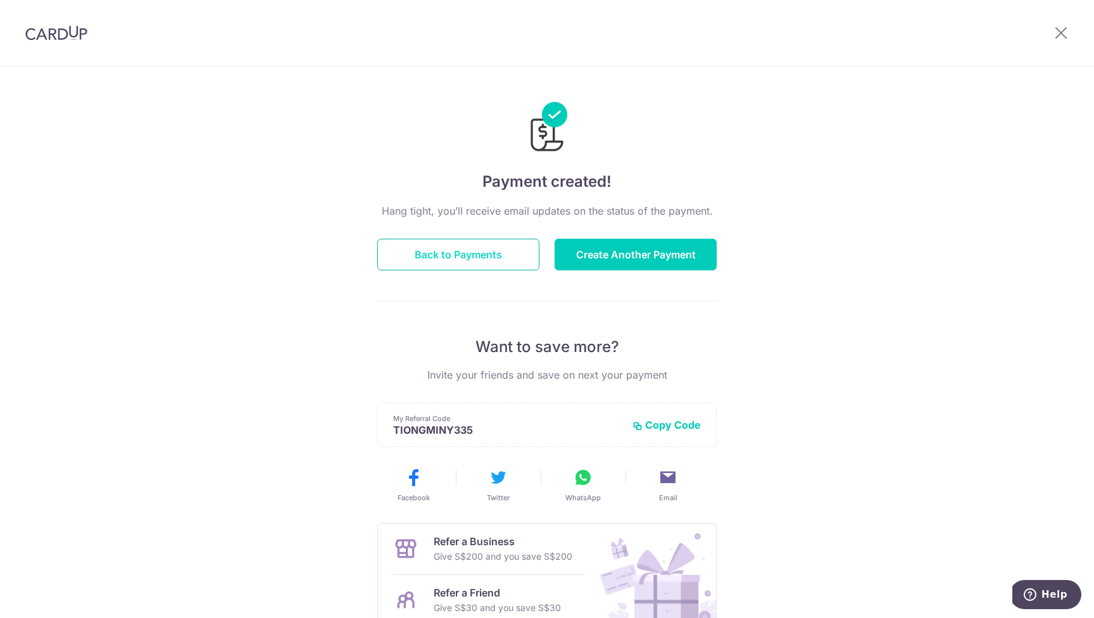
click at [461, 247] on button "Back to Payments" at bounding box center [458, 255] width 162 height 32
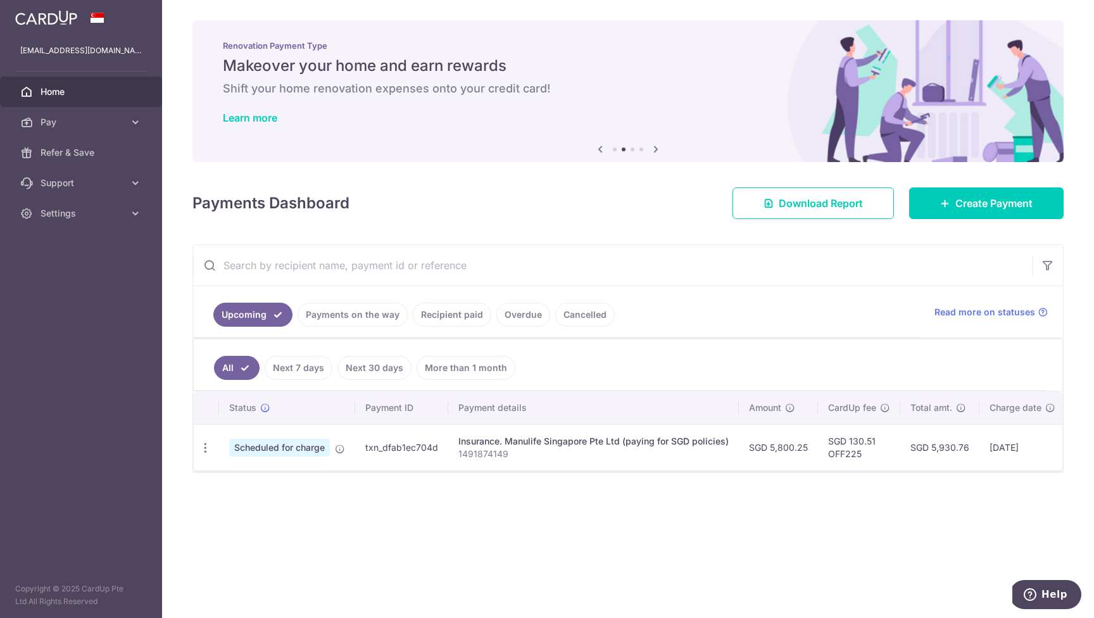
click at [302, 369] on link "Next 7 days" at bounding box center [299, 368] width 68 height 24
click at [378, 375] on link "Next 30 days" at bounding box center [374, 368] width 74 height 24
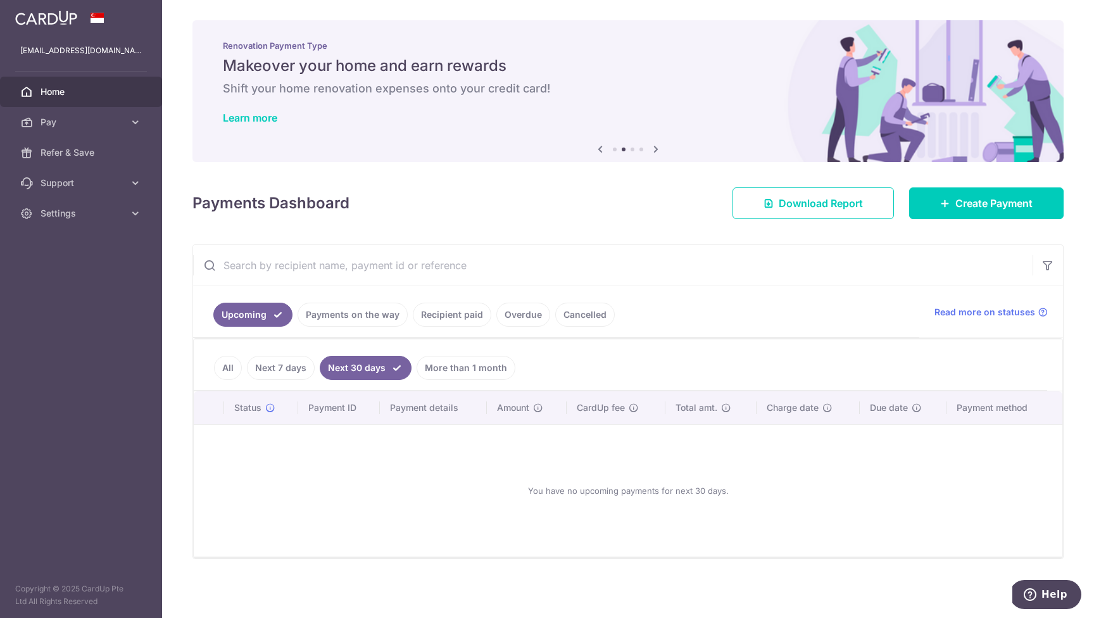
click at [233, 367] on link "All" at bounding box center [228, 368] width 28 height 24
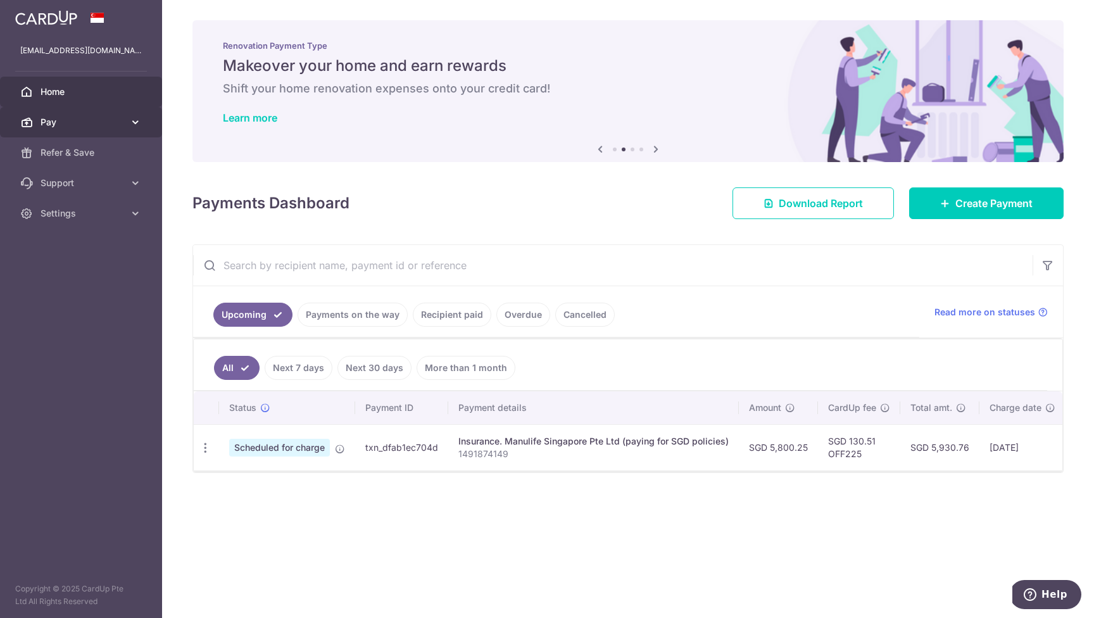
click at [135, 123] on icon at bounding box center [135, 122] width 13 height 13
click at [697, 251] on input "text" at bounding box center [612, 265] width 839 height 41
